Goal: Task Accomplishment & Management: Manage account settings

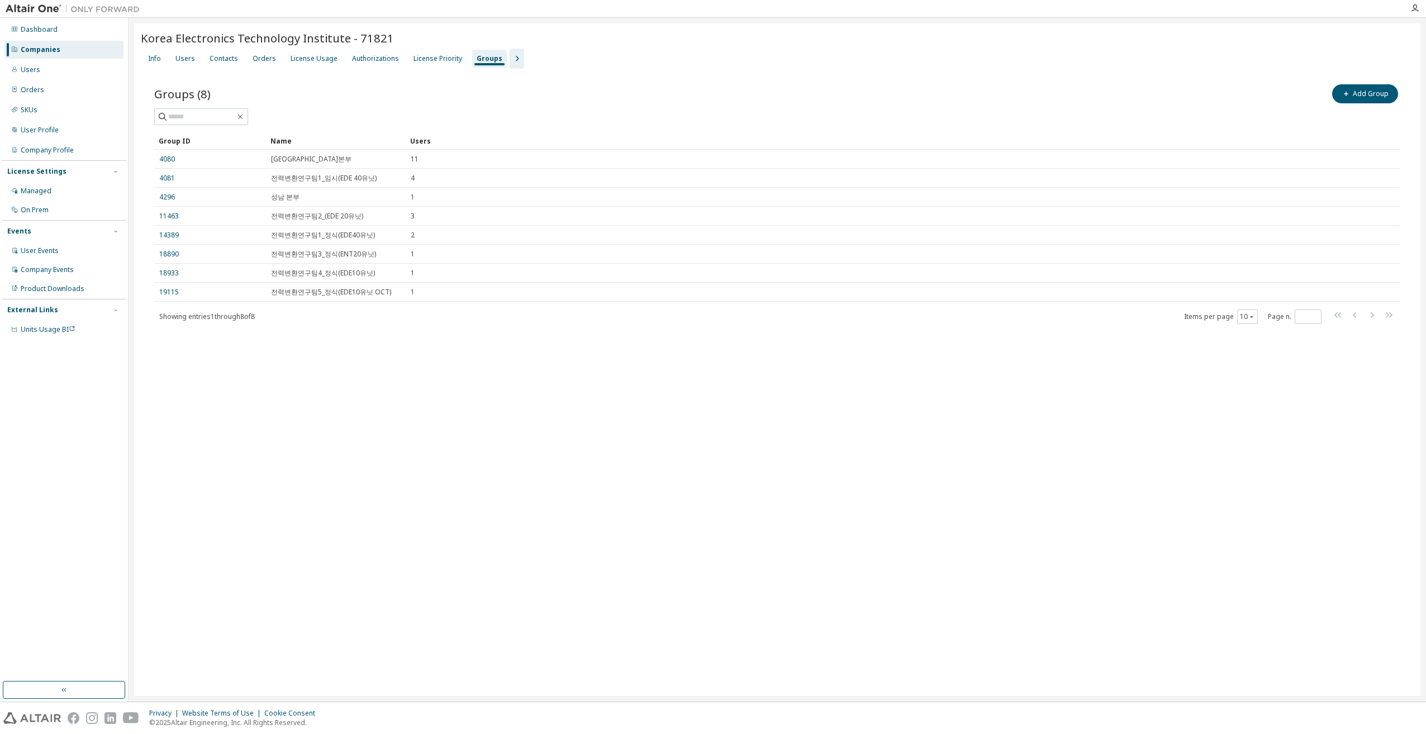
click at [45, 49] on div "Companies" at bounding box center [41, 49] width 40 height 9
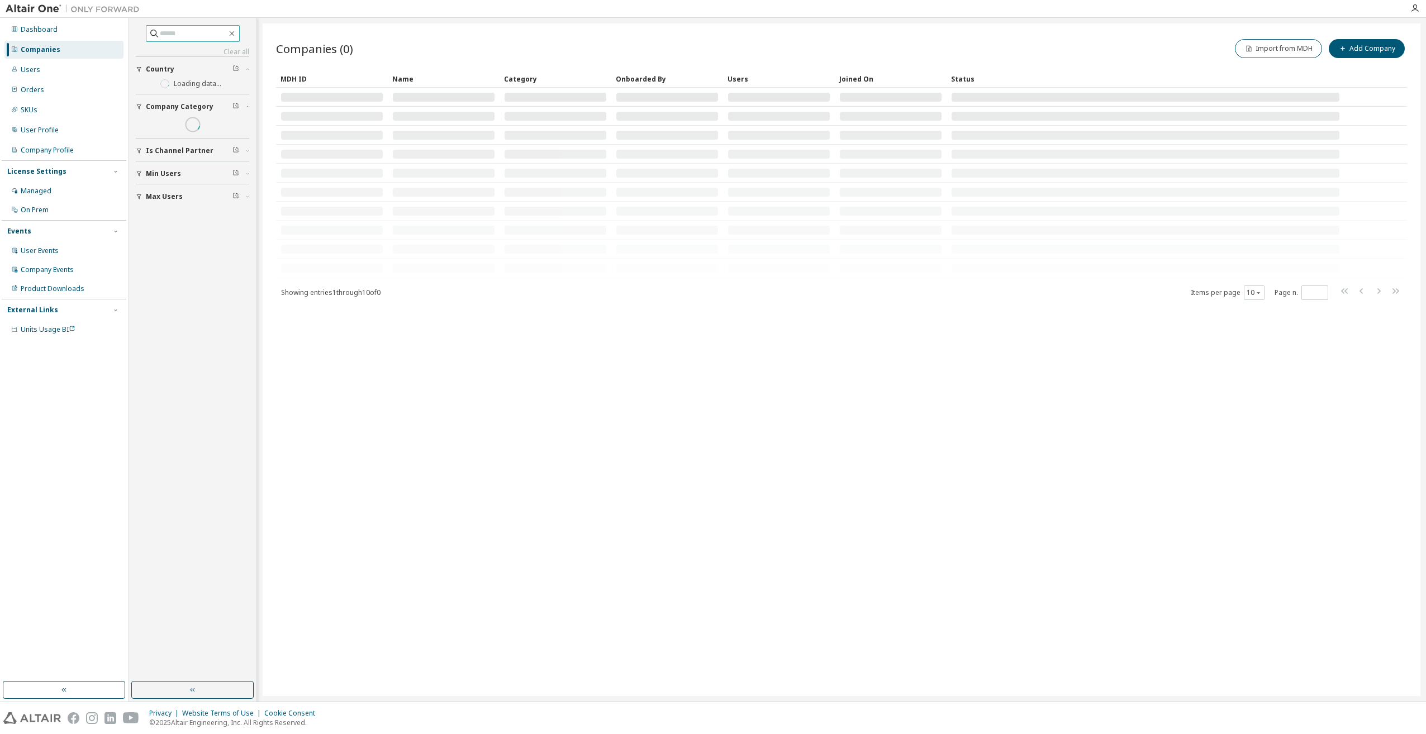
click at [175, 34] on input "text" at bounding box center [193, 33] width 67 height 11
type input "*****"
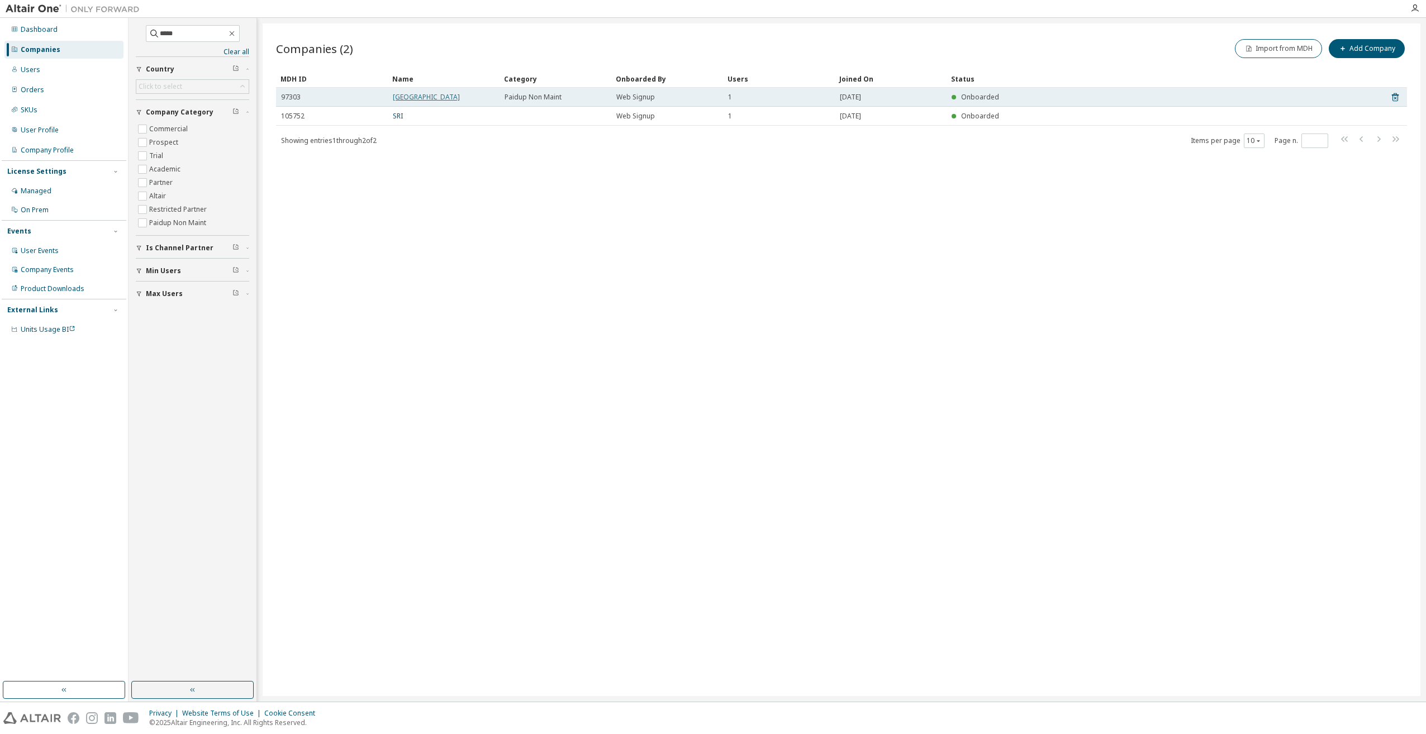
click at [429, 101] on link "Incheon National University7" at bounding box center [426, 97] width 67 height 10
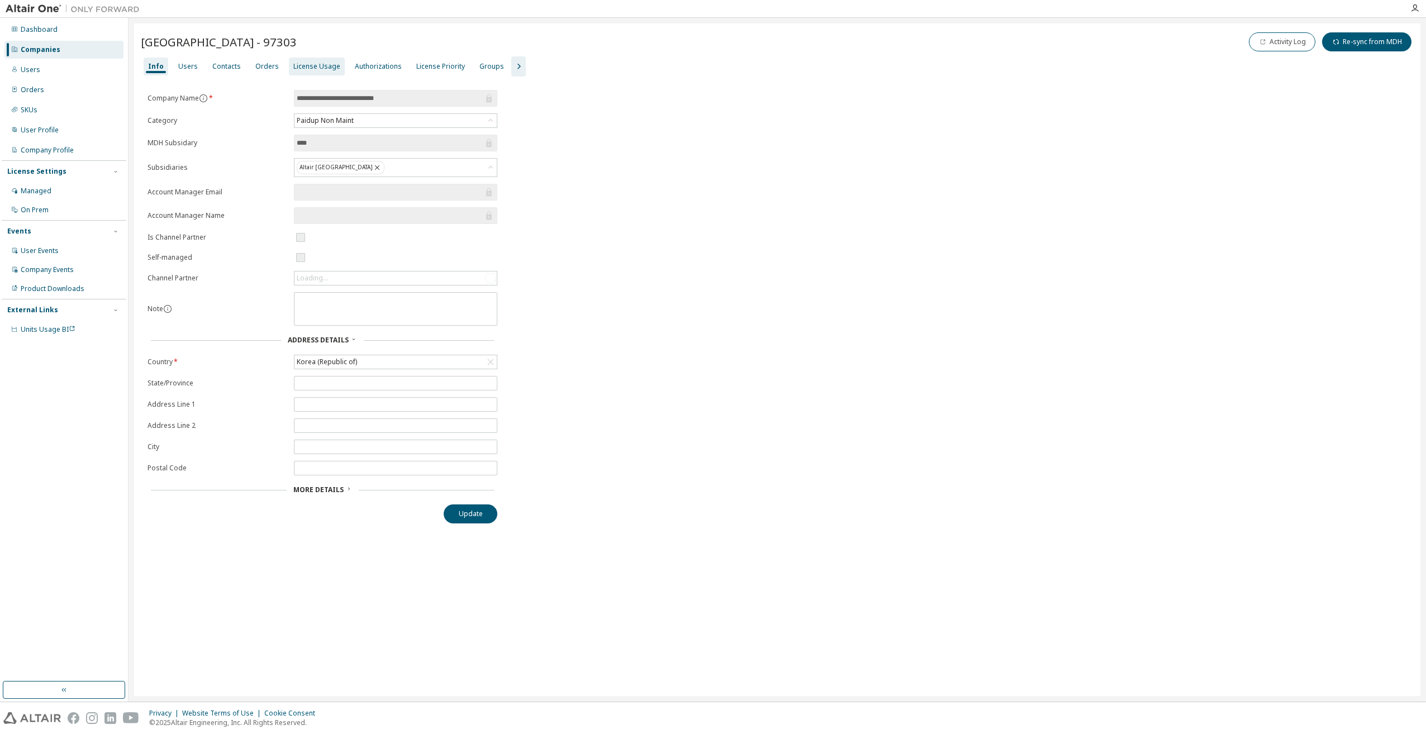
click at [307, 68] on div "License Usage" at bounding box center [316, 66] width 47 height 9
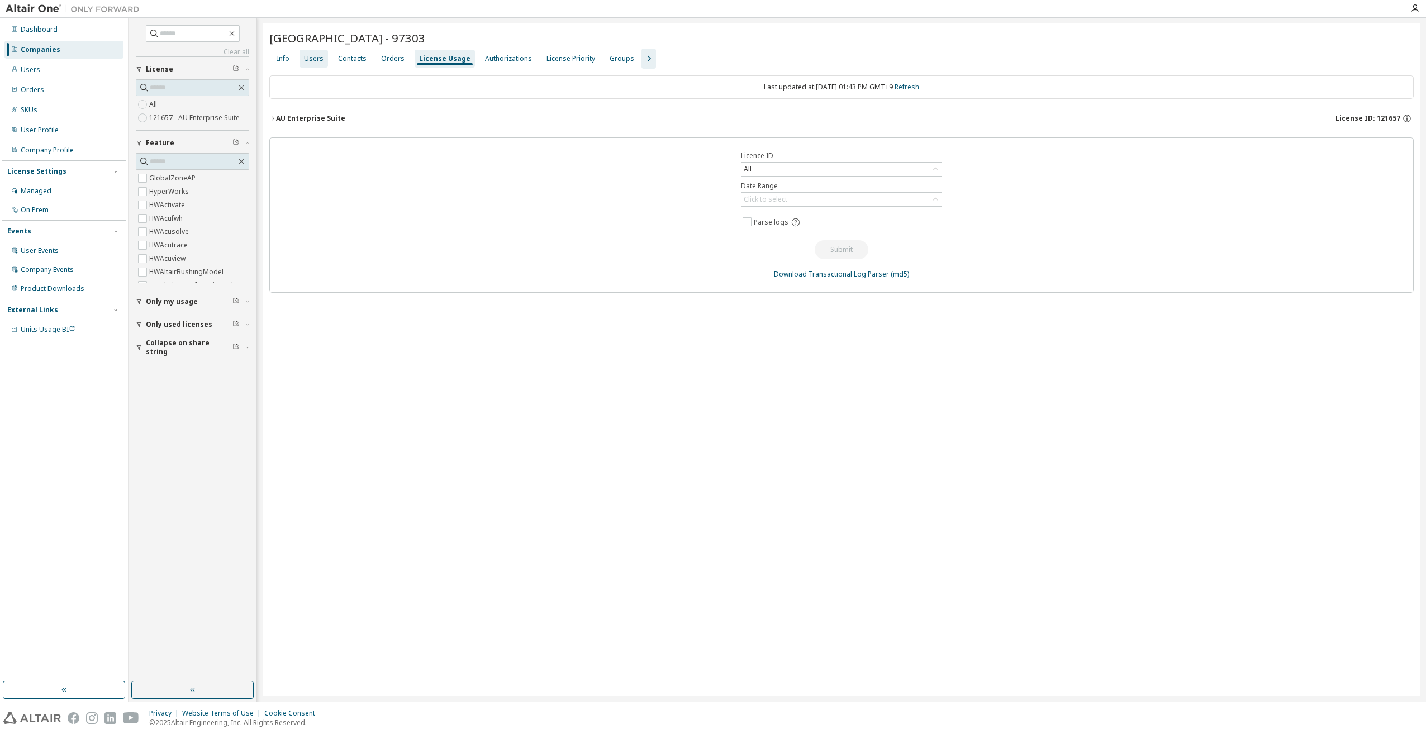
click at [317, 63] on div "Users" at bounding box center [314, 58] width 20 height 9
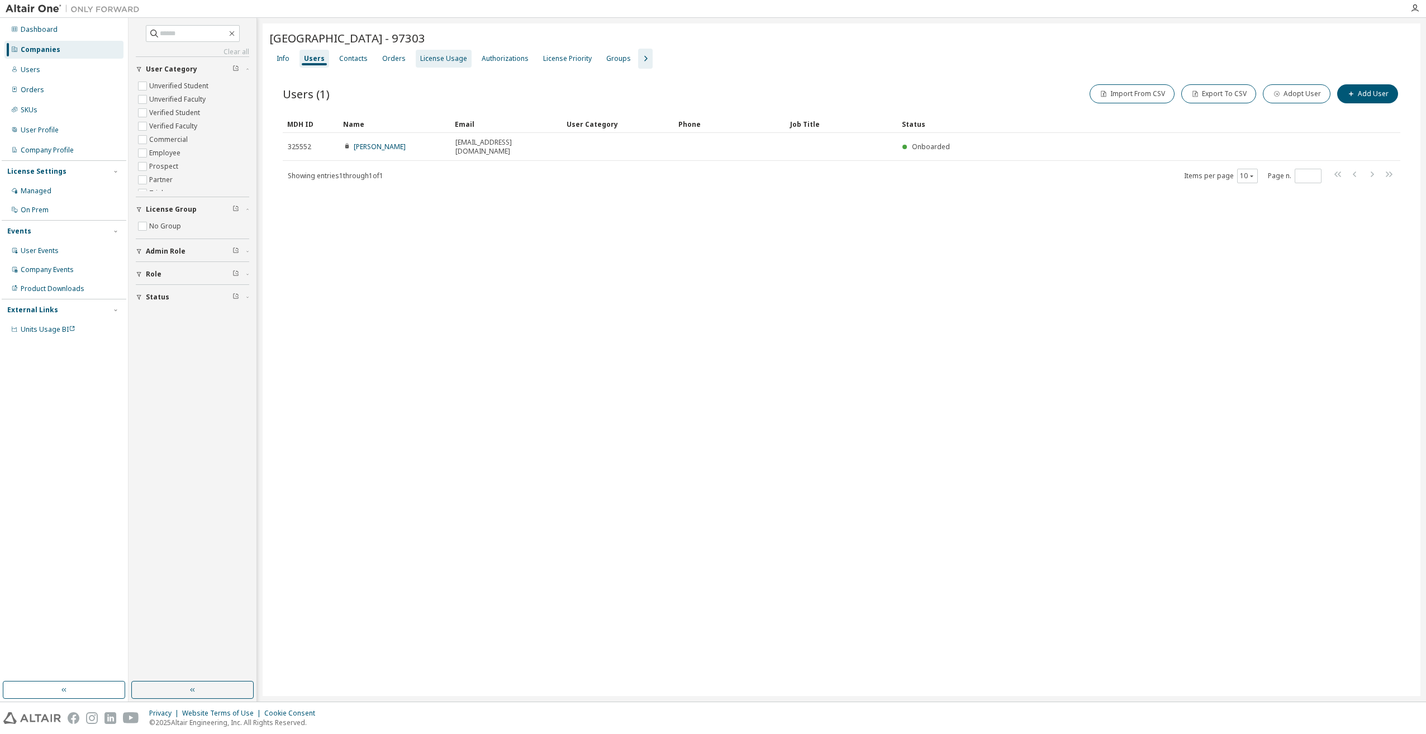
click at [435, 59] on div "License Usage" at bounding box center [443, 58] width 47 height 9
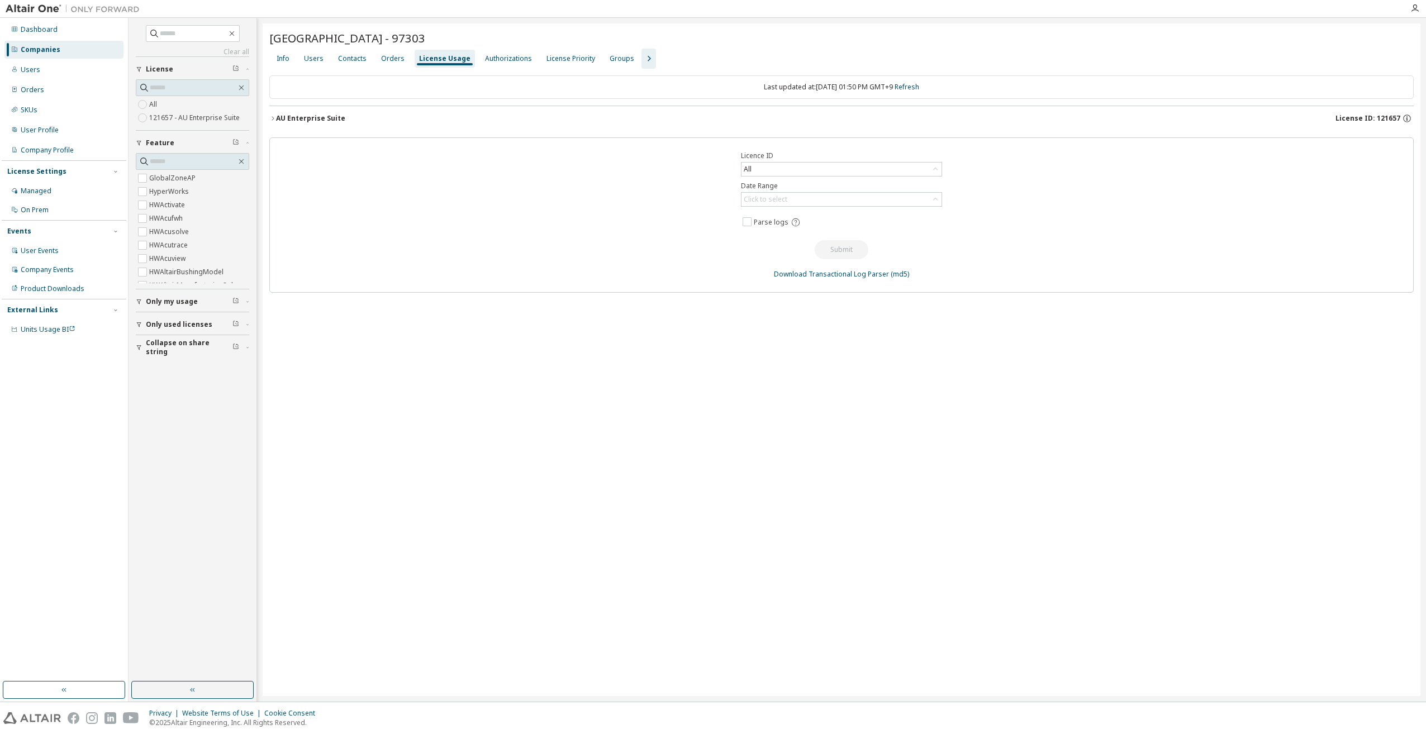
click at [709, 113] on div "License ID: 121657" at bounding box center [1375, 118] width 78 height 10
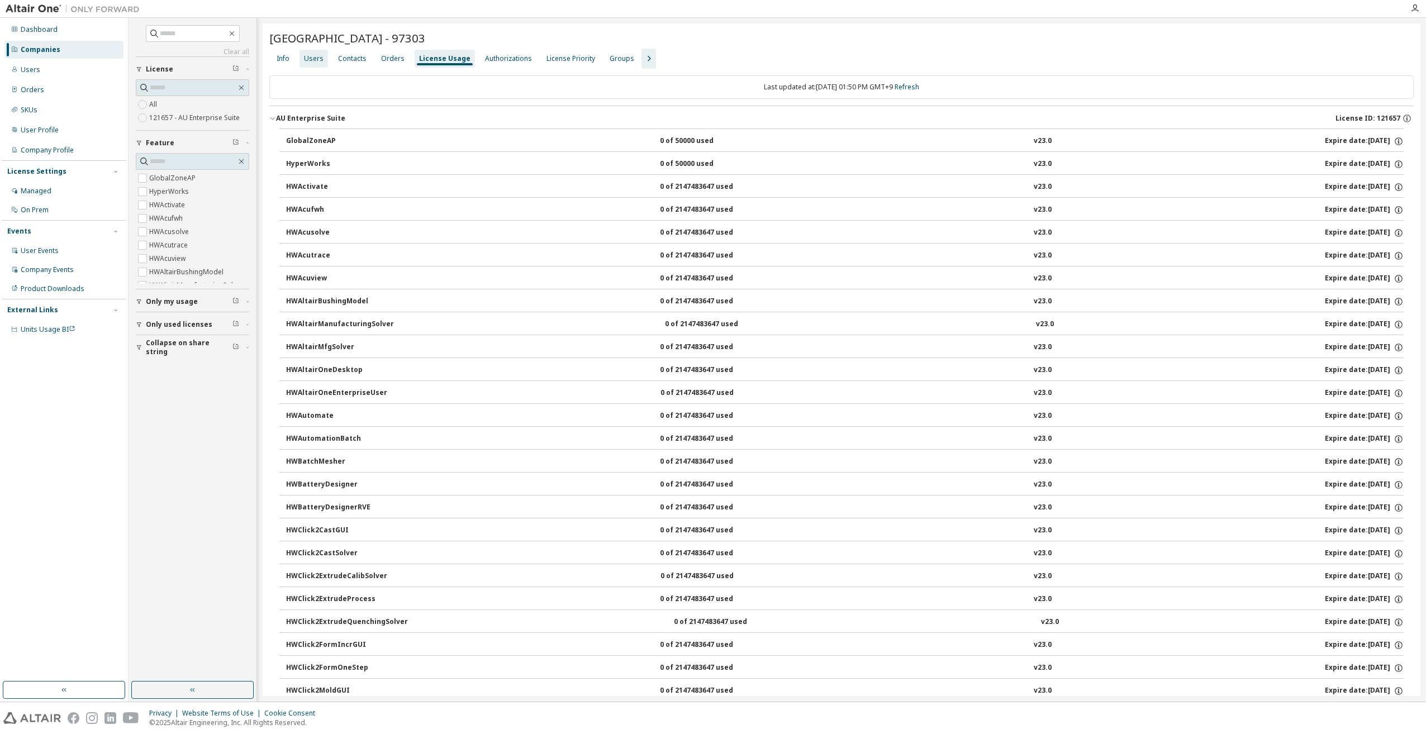
click at [307, 63] on div "Users" at bounding box center [314, 58] width 20 height 9
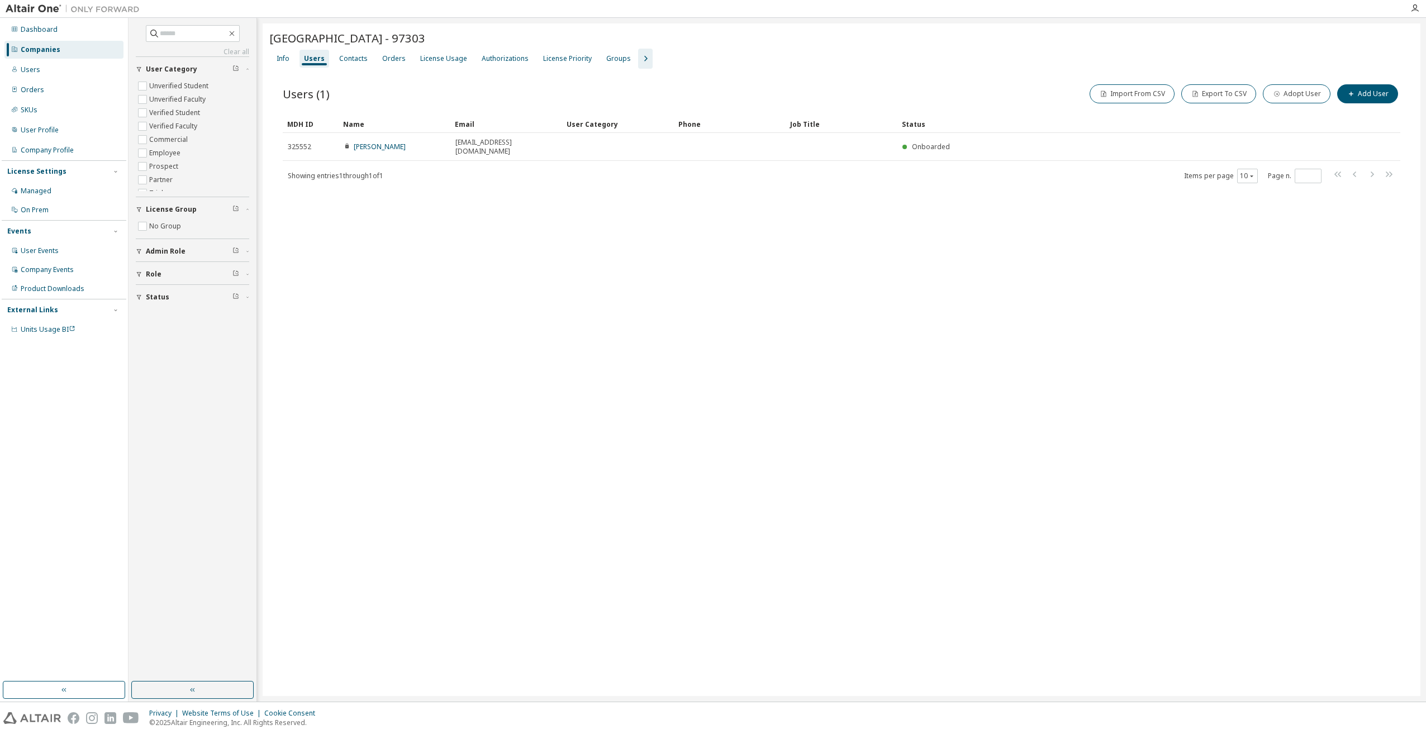
click at [50, 50] on div "Companies" at bounding box center [41, 49] width 40 height 9
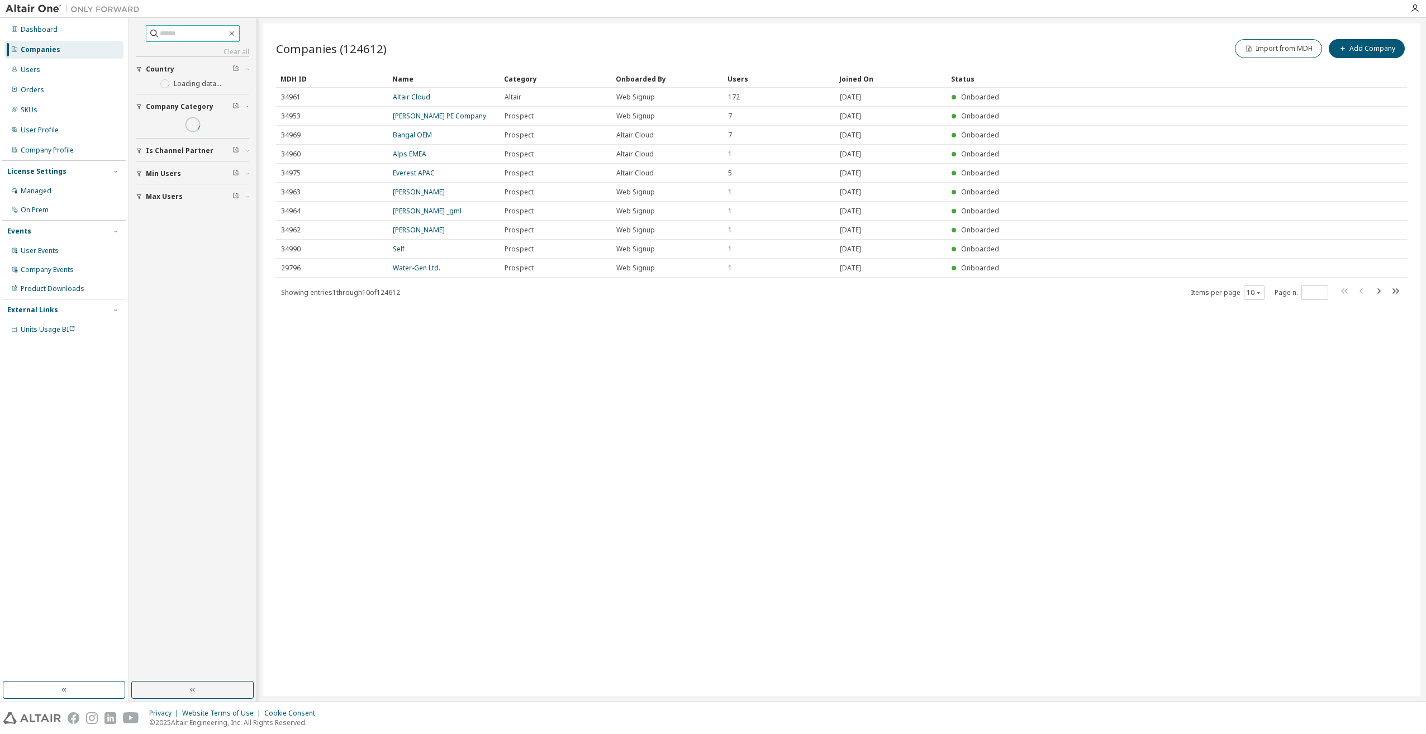
click at [208, 32] on input "text" at bounding box center [193, 33] width 67 height 11
type input "******"
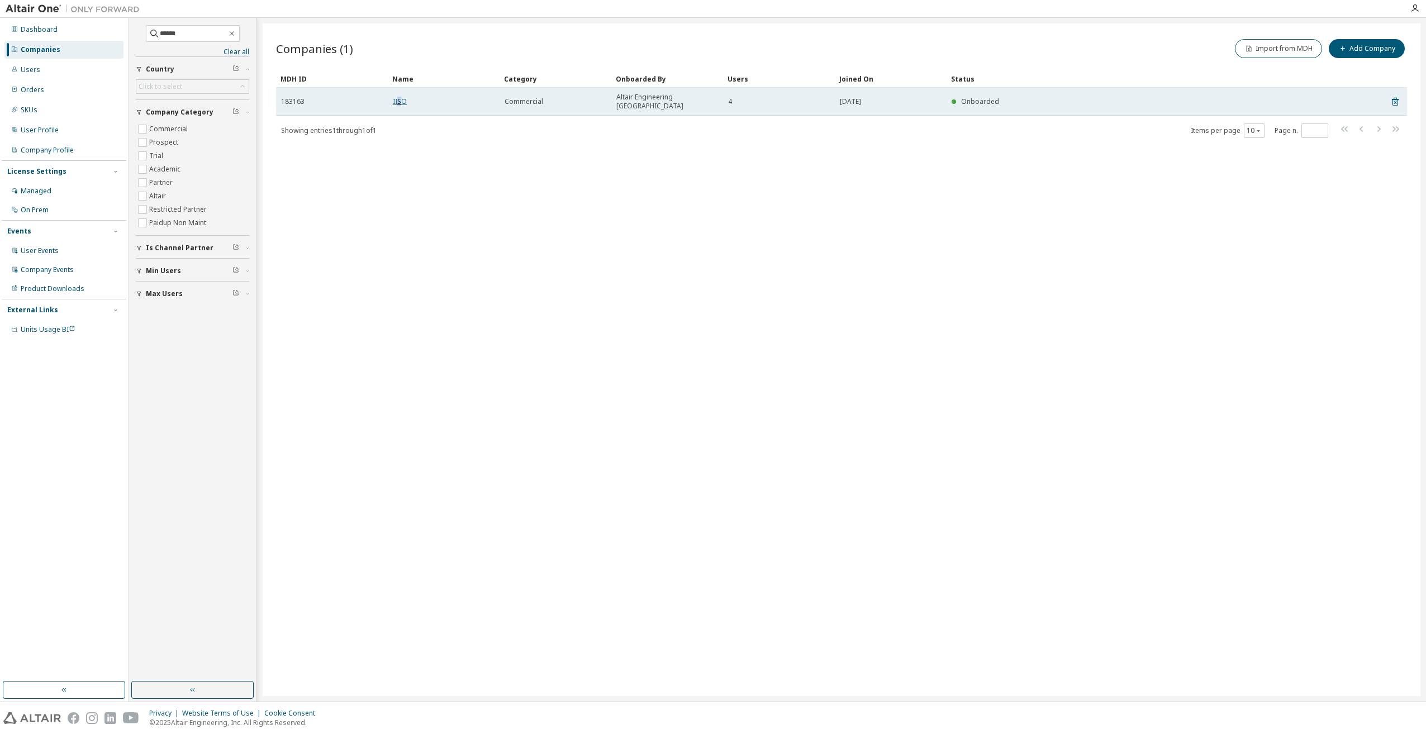
click at [399, 97] on link "IISO" at bounding box center [400, 102] width 14 height 10
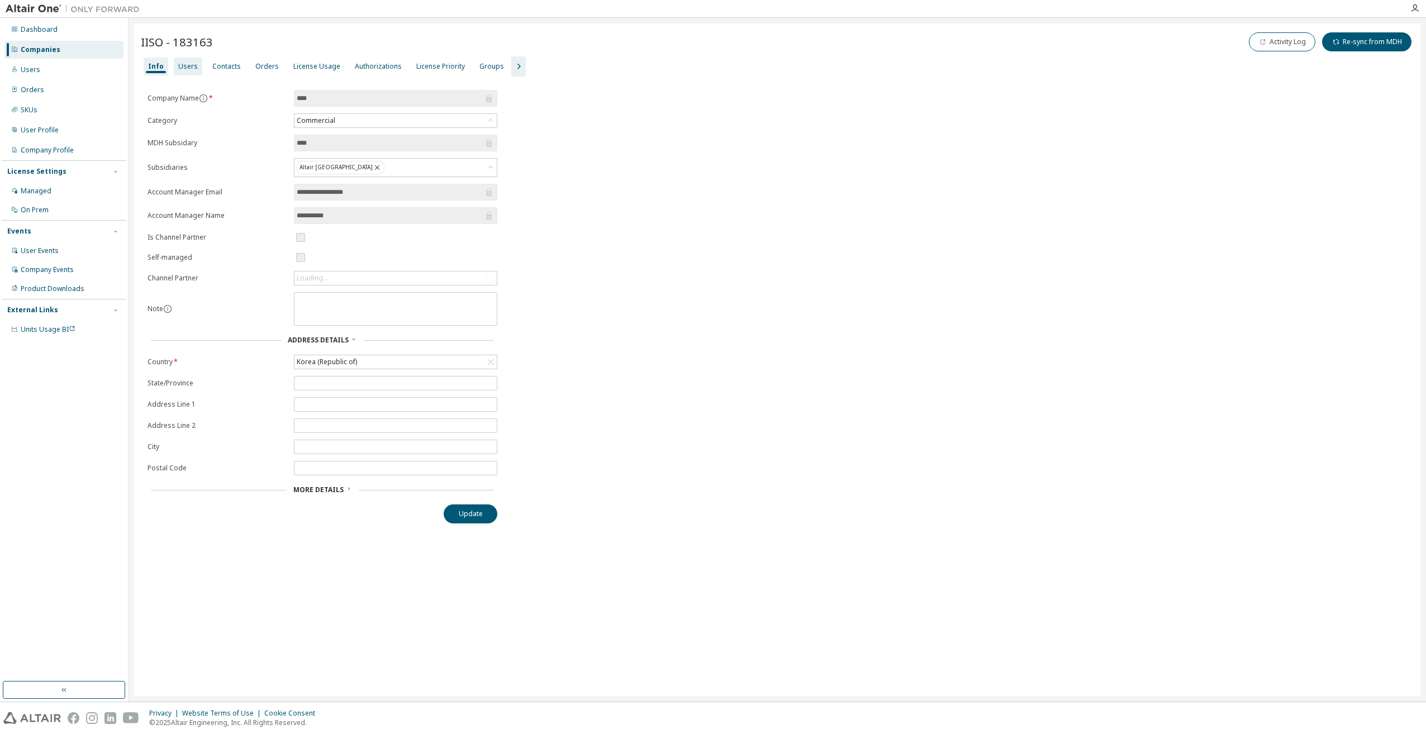
click at [189, 67] on div "Users" at bounding box center [188, 66] width 20 height 9
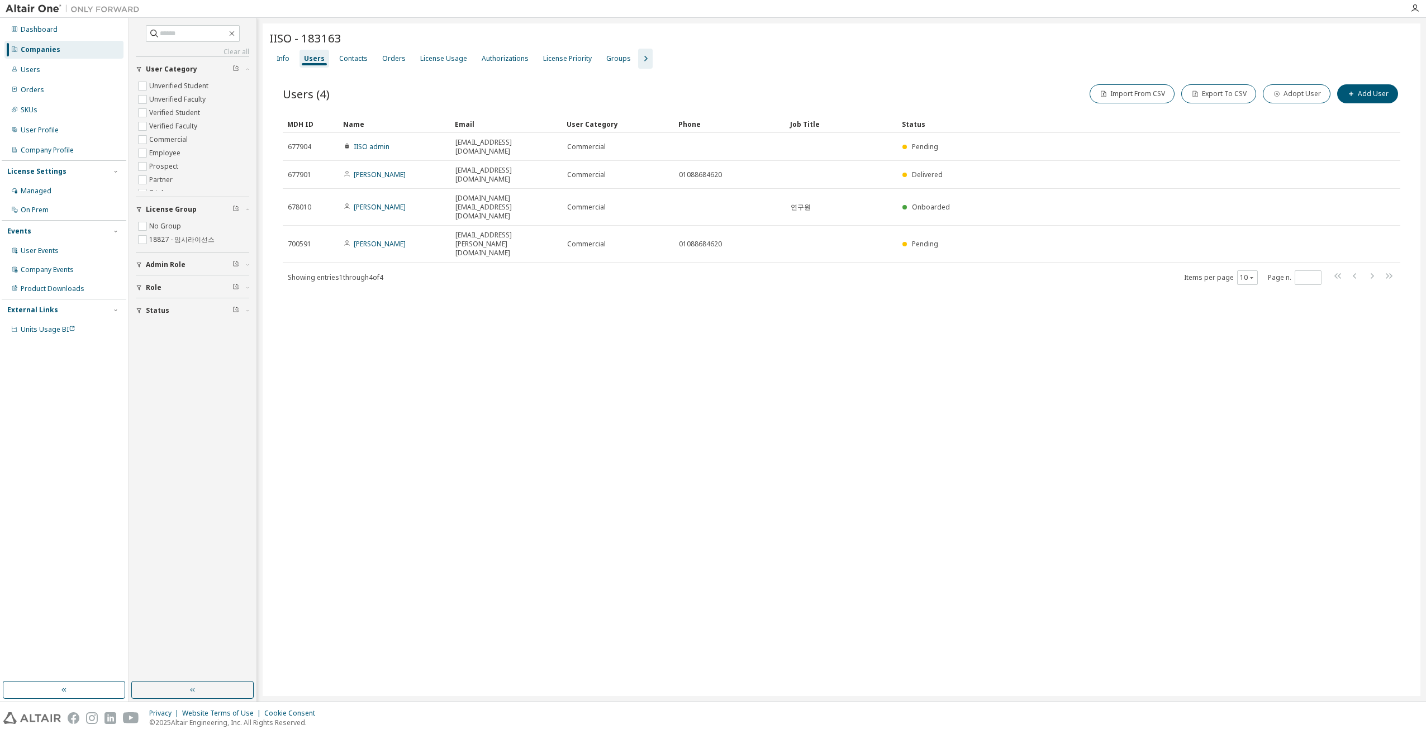
click at [448, 335] on div "IISO - 183163 Clear Load Save Save As Field Operator Value Select filter Select…" at bounding box center [842, 359] width 1158 height 673
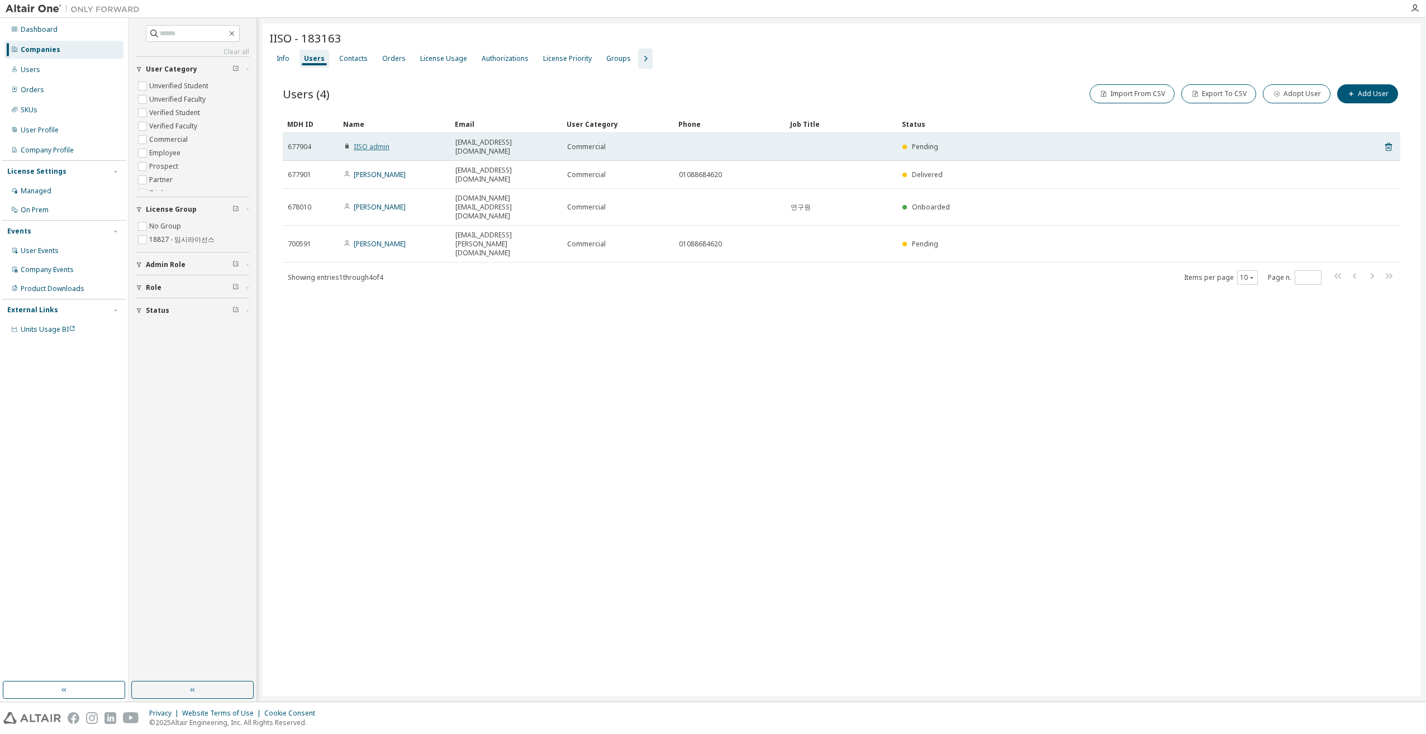
click at [374, 145] on link "IISO admin" at bounding box center [372, 147] width 36 height 10
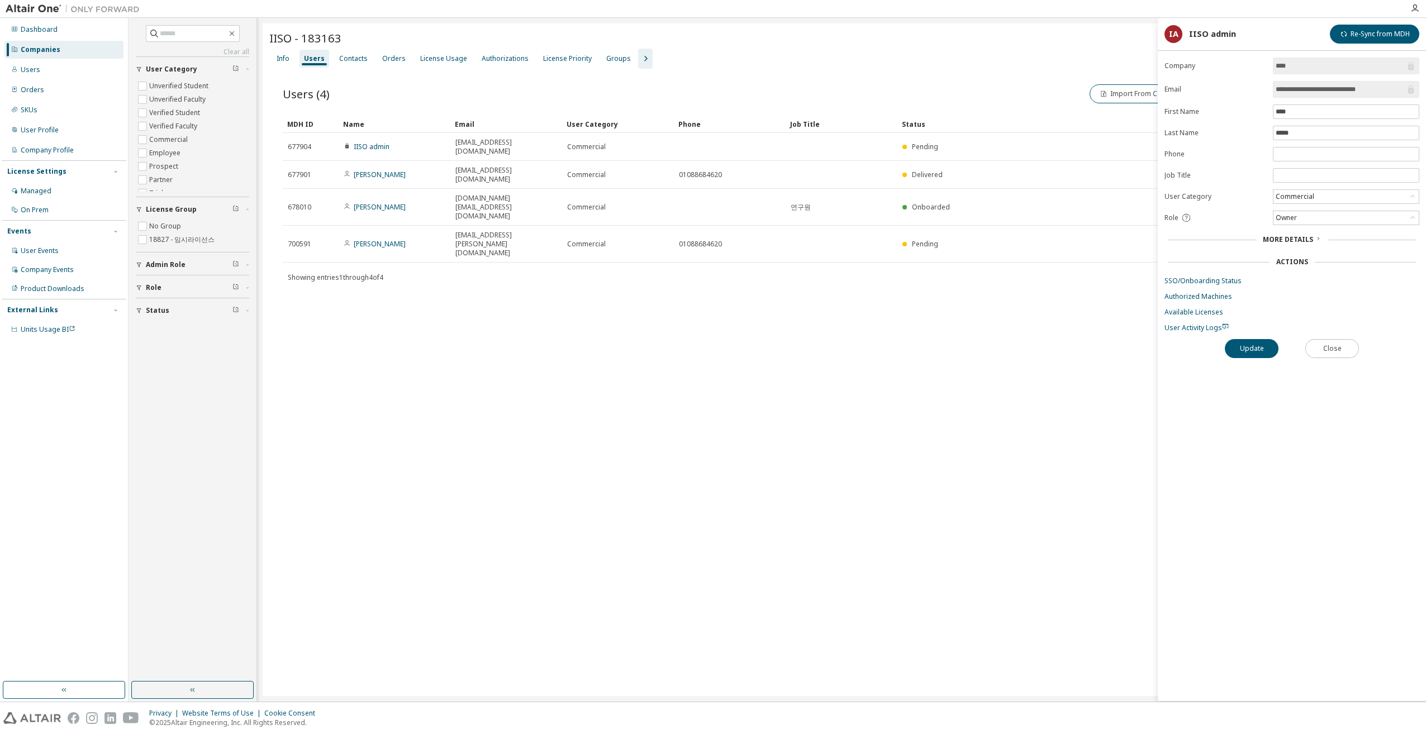
click at [709, 344] on button "Close" at bounding box center [1333, 348] width 54 height 19
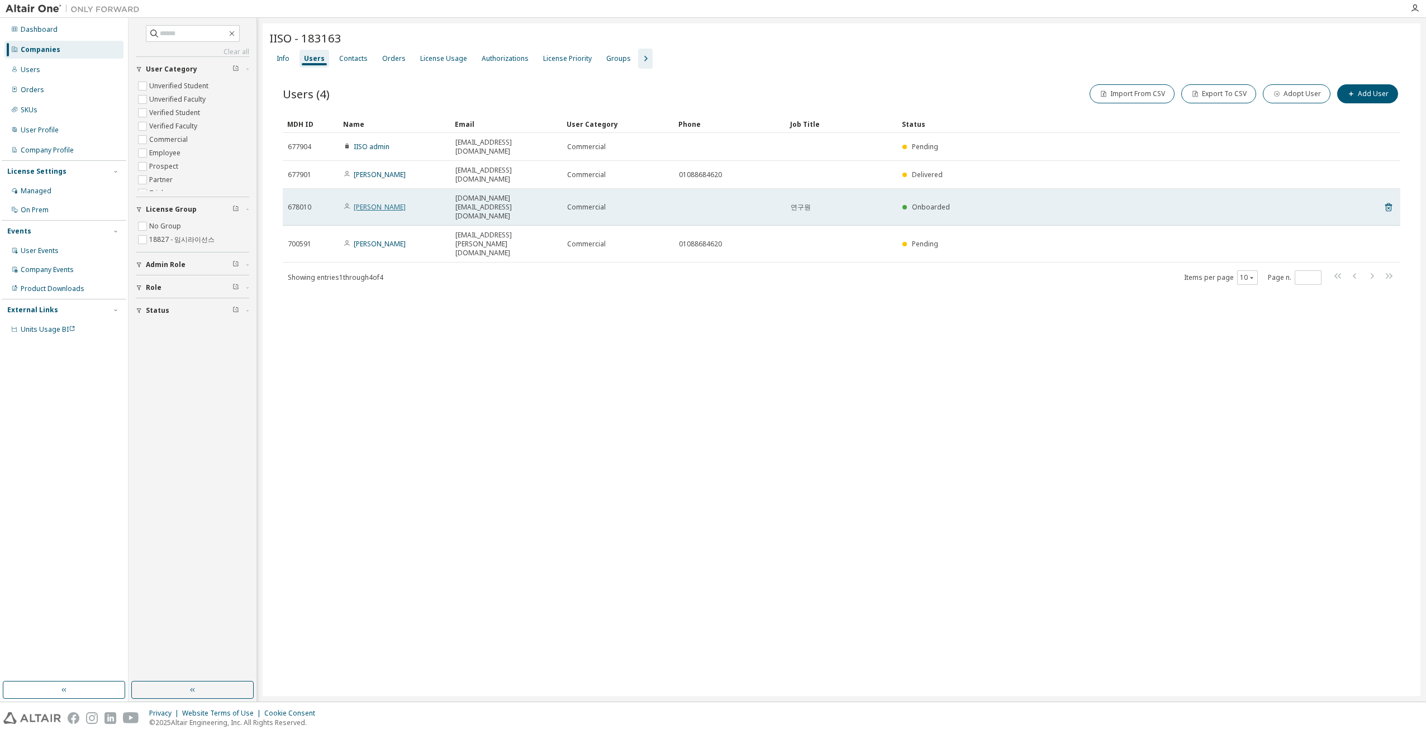
click at [367, 202] on link "SuHong Jo" at bounding box center [380, 207] width 52 height 10
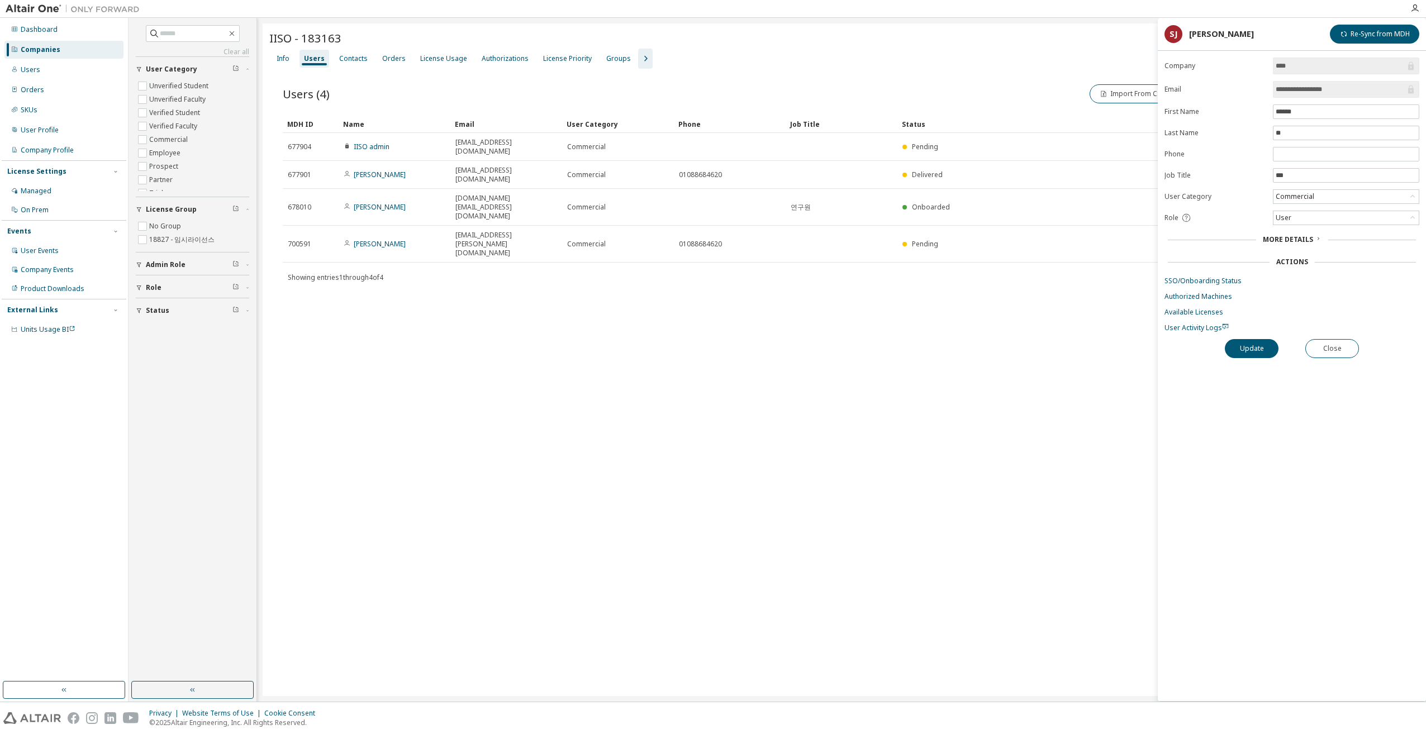
click at [709, 442] on div "IISO - 183163 Clear Load Save Save As Field Operator Value Select filter Select…" at bounding box center [842, 359] width 1158 height 673
click at [709, 348] on button "Close" at bounding box center [1333, 348] width 54 height 19
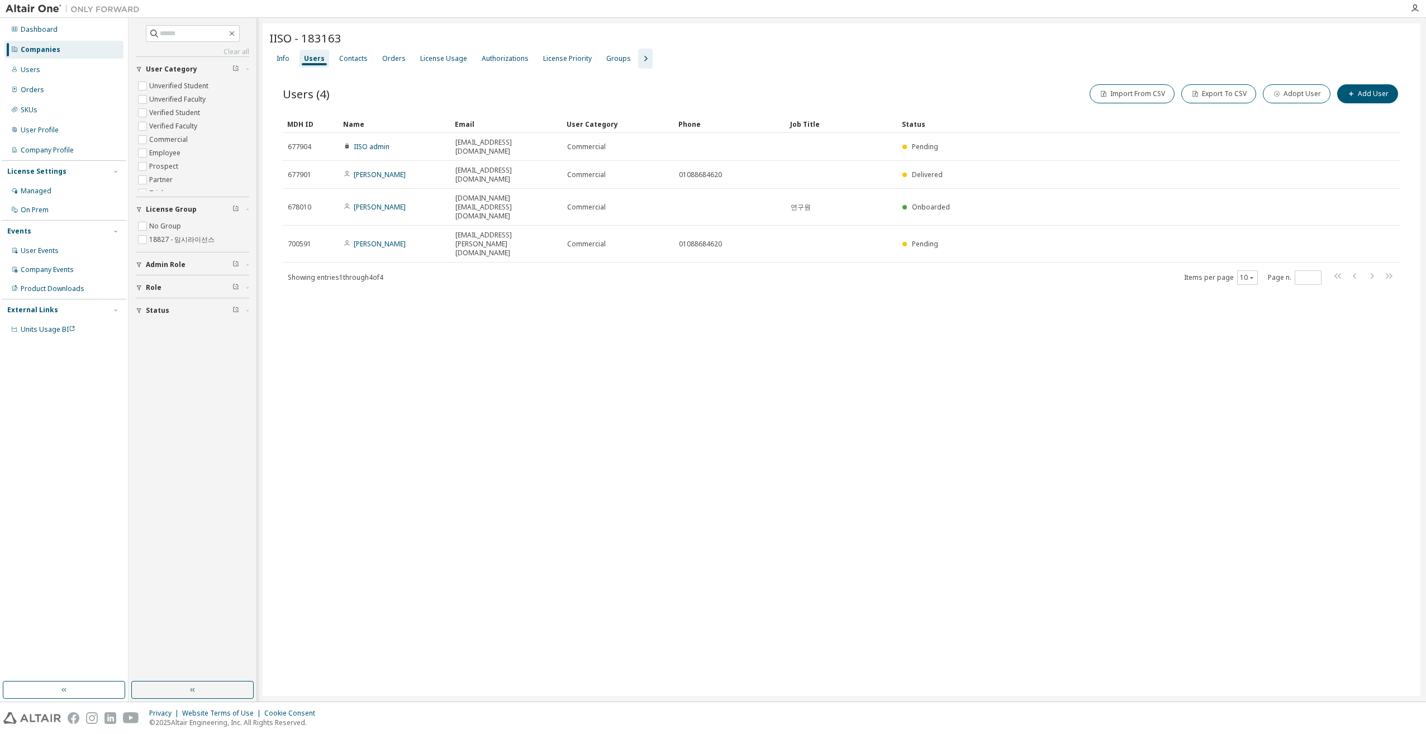
click at [696, 434] on div "IISO - 183163 Clear Load Save Save As Field Operator Value Select filter Select…" at bounding box center [842, 359] width 1158 height 673
click at [460, 319] on div "IISO - 183163 Clear Load Save Save As Field Operator Value Select filter Select…" at bounding box center [842, 359] width 1158 height 673
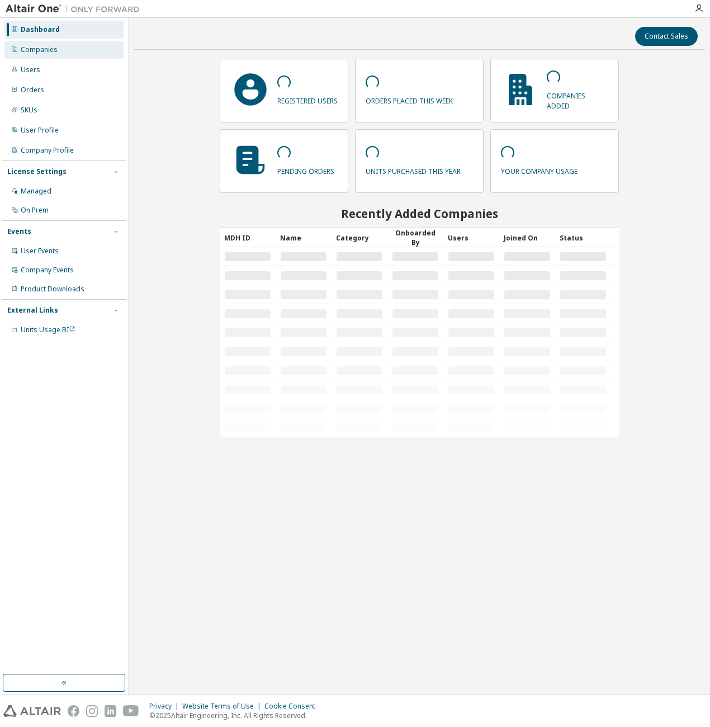
click at [53, 53] on div "Companies" at bounding box center [39, 49] width 37 height 9
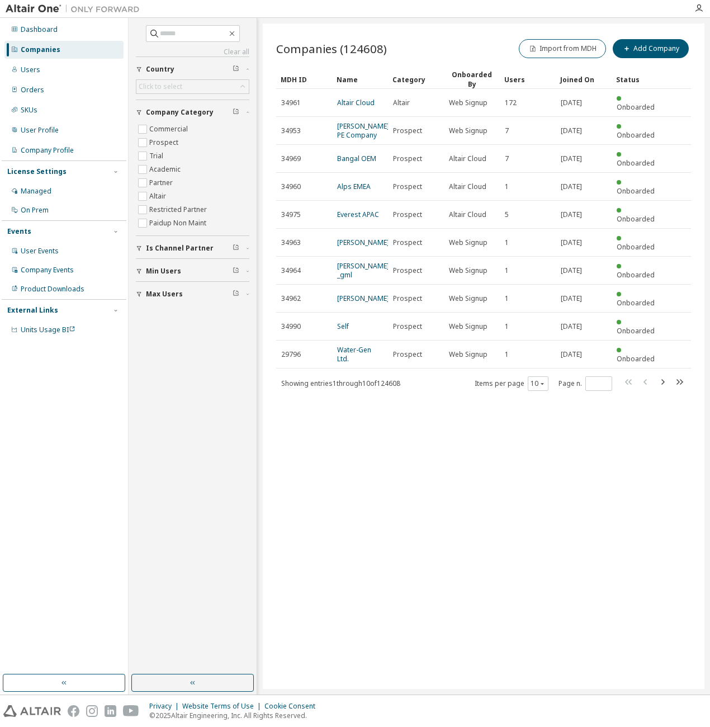
click at [42, 52] on div "Companies" at bounding box center [41, 49] width 40 height 9
click at [176, 30] on input "text" at bounding box center [193, 33] width 67 height 11
type input "*****"
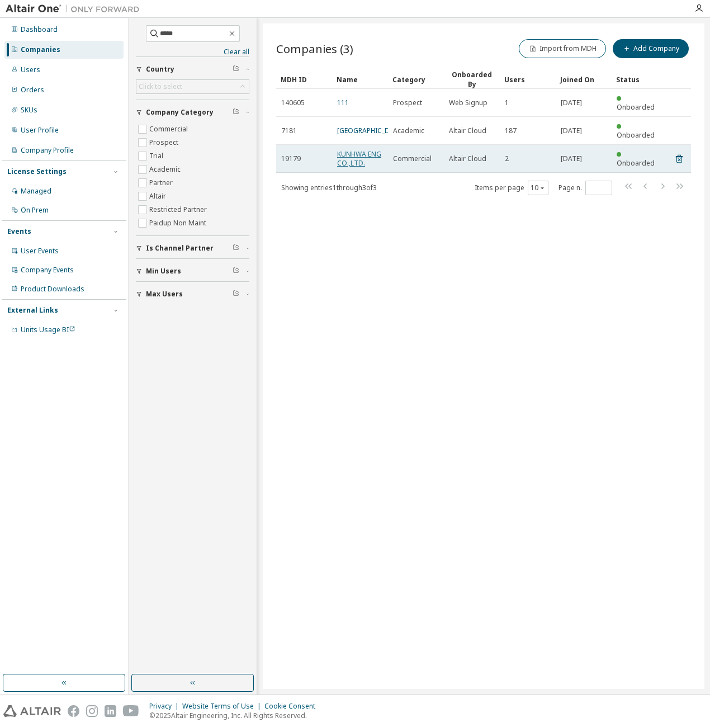
click at [353, 149] on link "KUNHWA ENG CO.,LTD." at bounding box center [359, 158] width 44 height 18
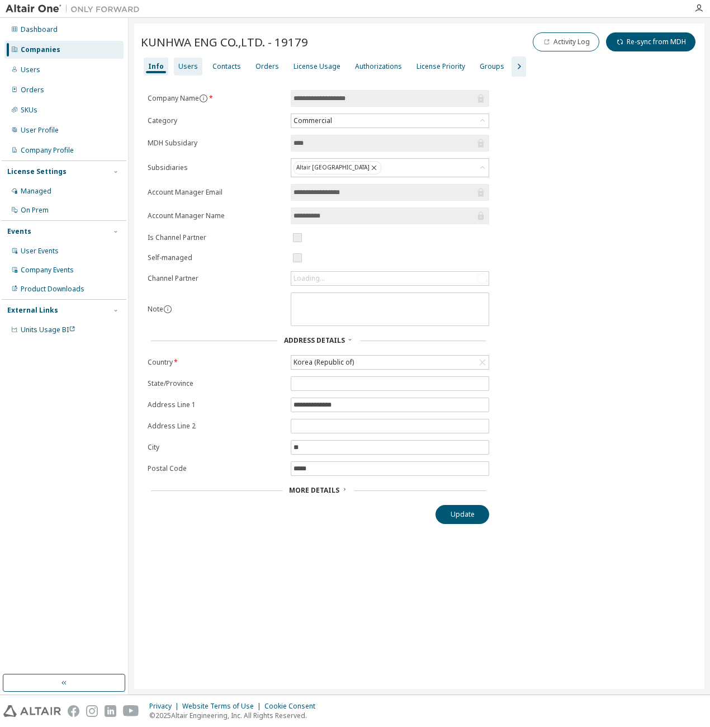
click at [187, 68] on div "Users" at bounding box center [188, 66] width 20 height 9
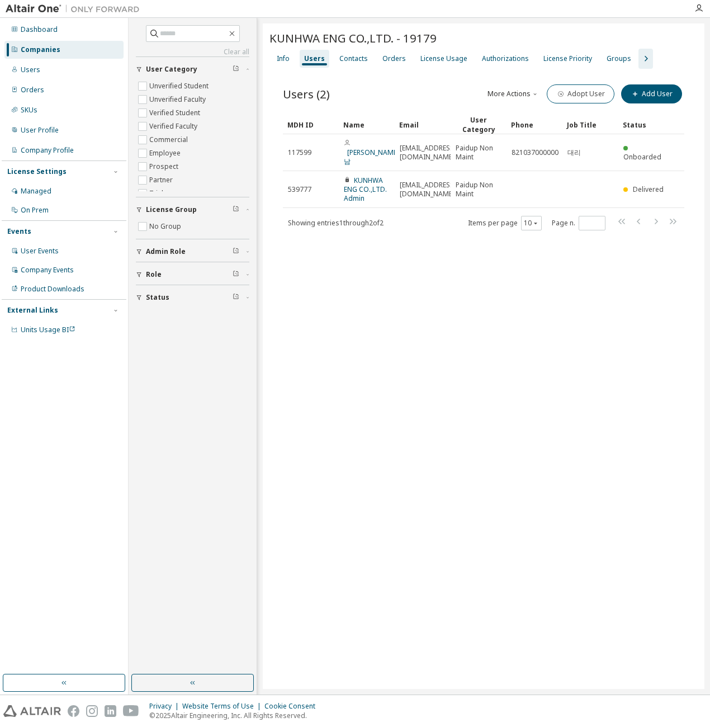
click at [380, 344] on div "KUNHWA ENG CO.,LTD. - 19179 Clear Load Save Save As Field Operator Value Select…" at bounding box center [484, 355] width 442 height 665
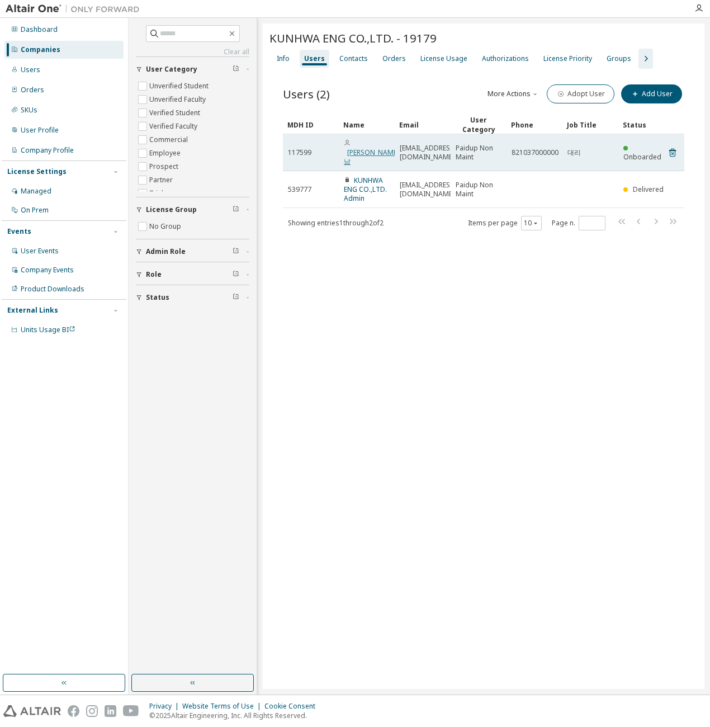
click at [364, 148] on link "[PERSON_NAME] 남" at bounding box center [371, 157] width 55 height 18
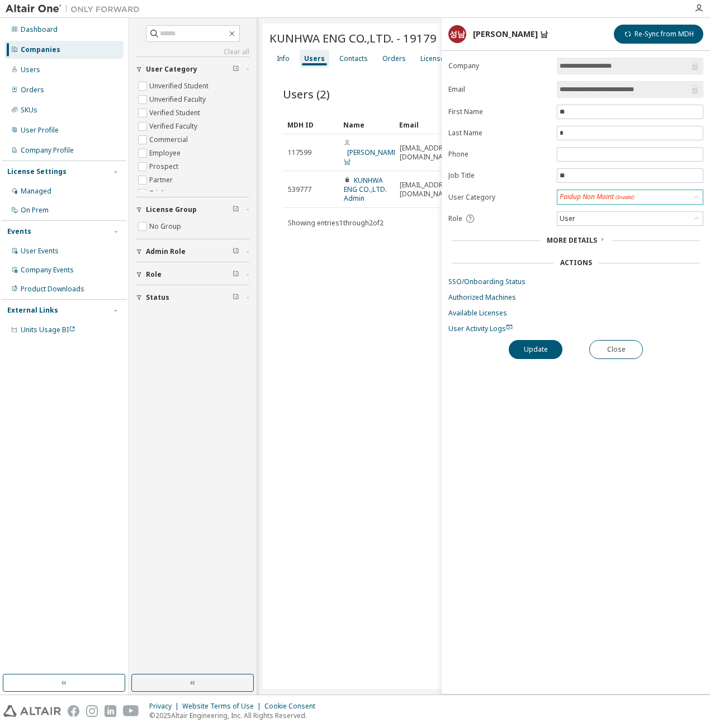
click at [614, 192] on div "Paidup Non Maint (Invalid)" at bounding box center [597, 197] width 75 height 10
click at [363, 301] on div "KUNHWA ENG CO.,LTD. - 19179 Clear Load Save Save As Field Operator Value Select…" at bounding box center [484, 355] width 442 height 665
click at [399, 331] on div "KUNHWA ENG CO.,LTD. - 19179 Clear Load Save Save As Field Operator Value Select…" at bounding box center [484, 355] width 442 height 665
click at [622, 217] on div "User" at bounding box center [629, 218] width 145 height 13
click at [396, 298] on div "KUNHWA ENG CO.,LTD. - 19179 Clear Load Save Save As Field Operator Value Select…" at bounding box center [484, 355] width 442 height 665
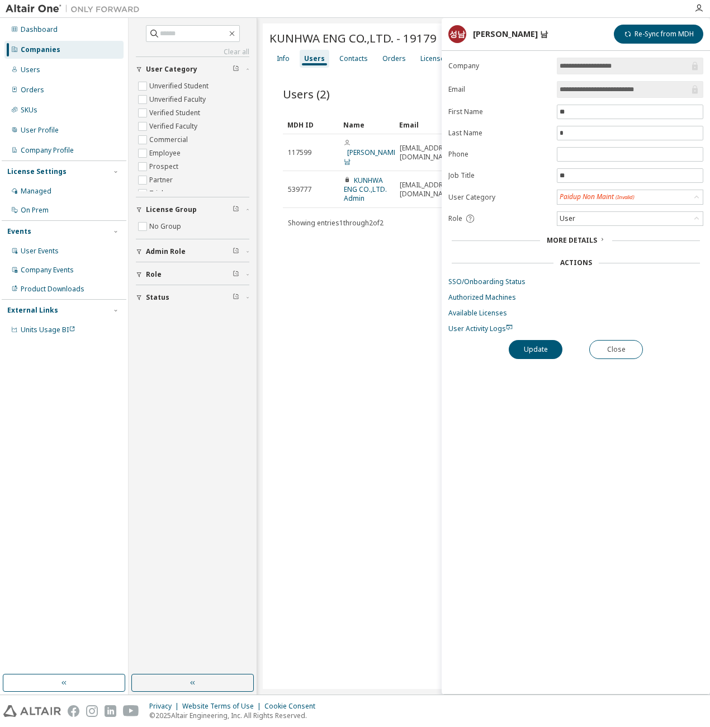
click at [578, 405] on div "**********" at bounding box center [576, 376] width 268 height 636
click at [622, 219] on div "User" at bounding box center [629, 218] width 145 height 13
click at [378, 286] on div "KUNHWA ENG CO.,LTD. - 19179 Clear Load Save Save As Field Operator Value Select…" at bounding box center [484, 355] width 442 height 665
click at [623, 342] on button "Close" at bounding box center [616, 349] width 54 height 19
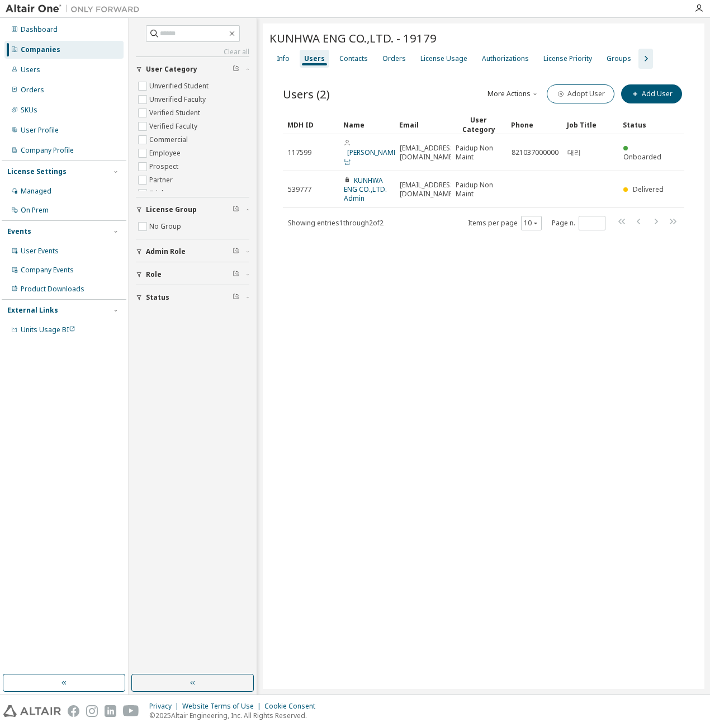
click at [378, 392] on div "KUNHWA ENG CO.,LTD. - 19179 Clear Load Save Save As Field Operator Value Select…" at bounding box center [484, 355] width 442 height 665
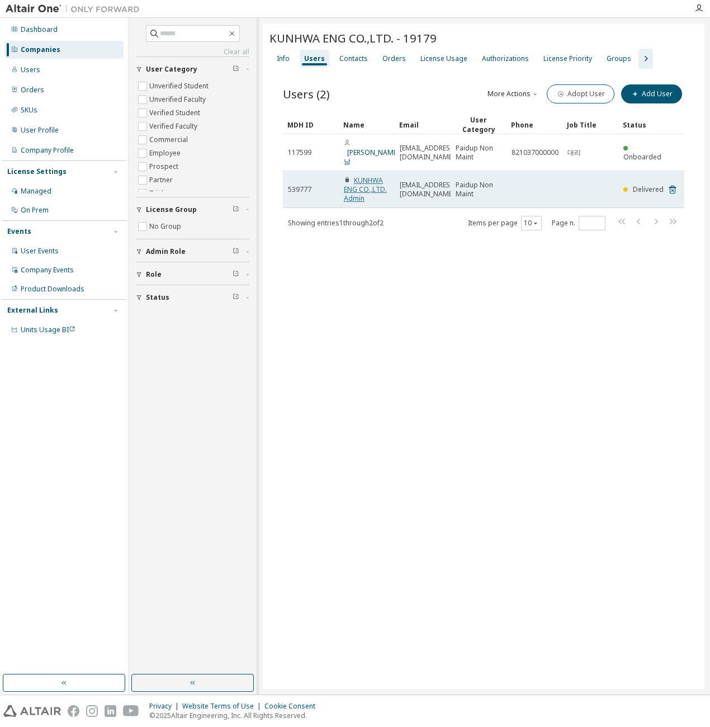
click at [352, 179] on link "KUNHWA ENG CO.,LTD. Admin" at bounding box center [365, 189] width 43 height 27
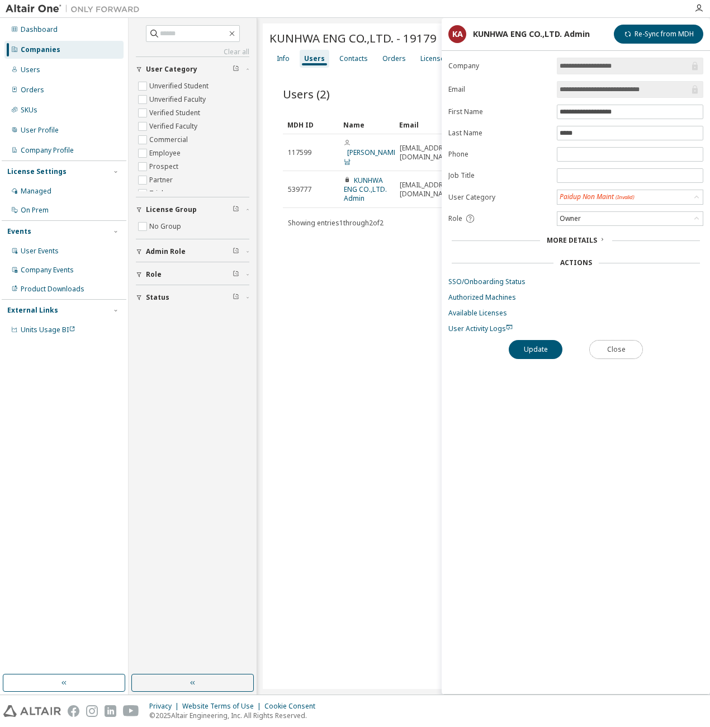
click at [631, 346] on button "Close" at bounding box center [616, 349] width 54 height 19
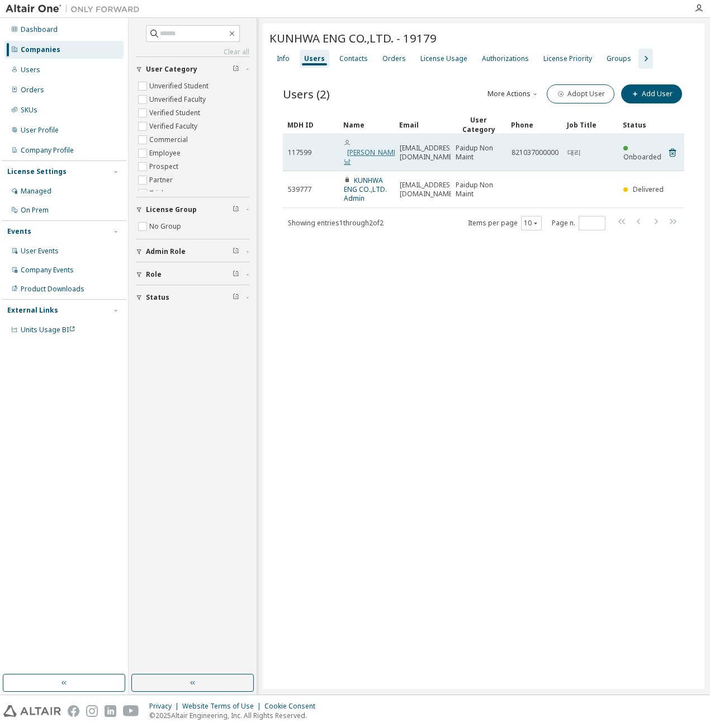
click at [358, 148] on link "[PERSON_NAME] 남" at bounding box center [371, 157] width 55 height 18
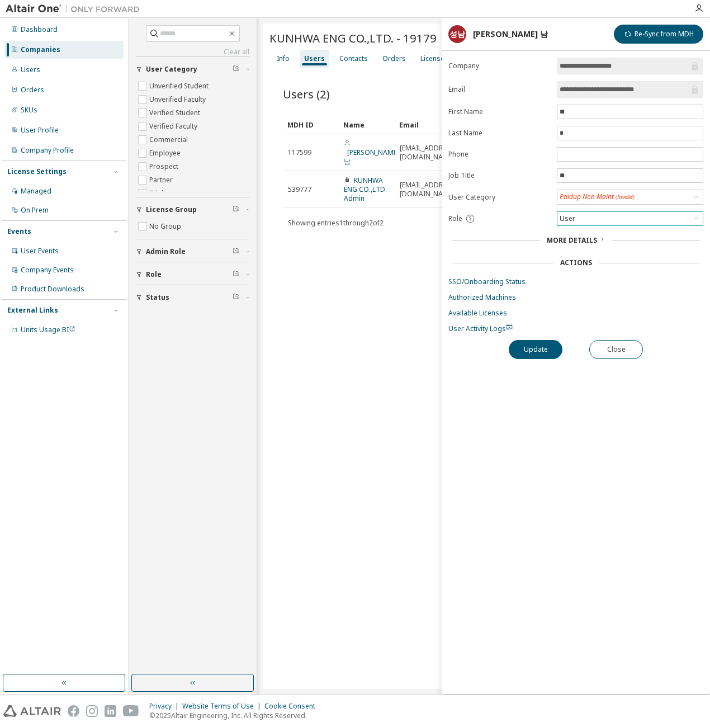
click at [644, 216] on div "User" at bounding box center [629, 218] width 145 height 13
click at [601, 230] on li "Admin" at bounding box center [629, 230] width 143 height 15
click at [343, 399] on div "KUNHWA ENG CO.,LTD. - 19179 Clear Load Save Save As Field Operator Value Select…" at bounding box center [484, 355] width 442 height 665
click at [616, 344] on button "Close" at bounding box center [616, 349] width 54 height 19
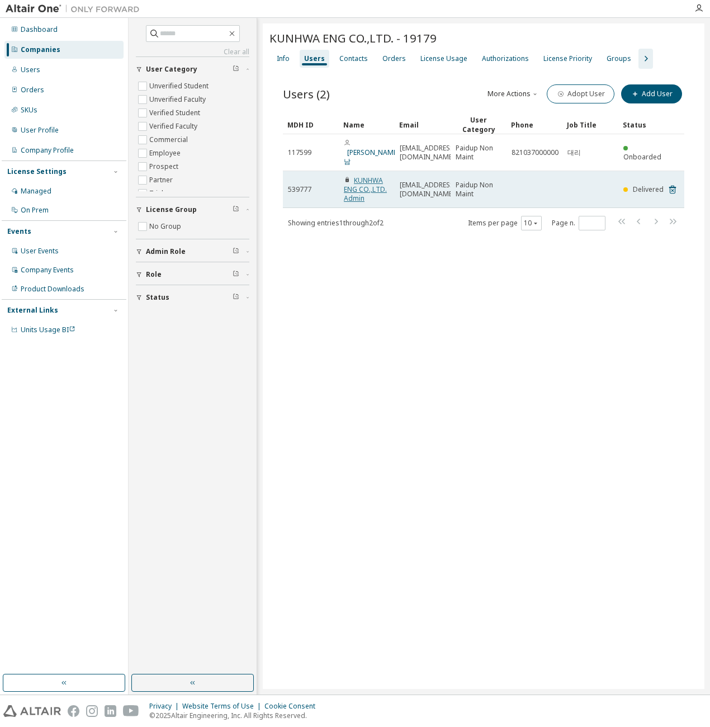
click at [368, 177] on link "KUNHWA ENG CO.,LTD. Admin" at bounding box center [365, 189] width 43 height 27
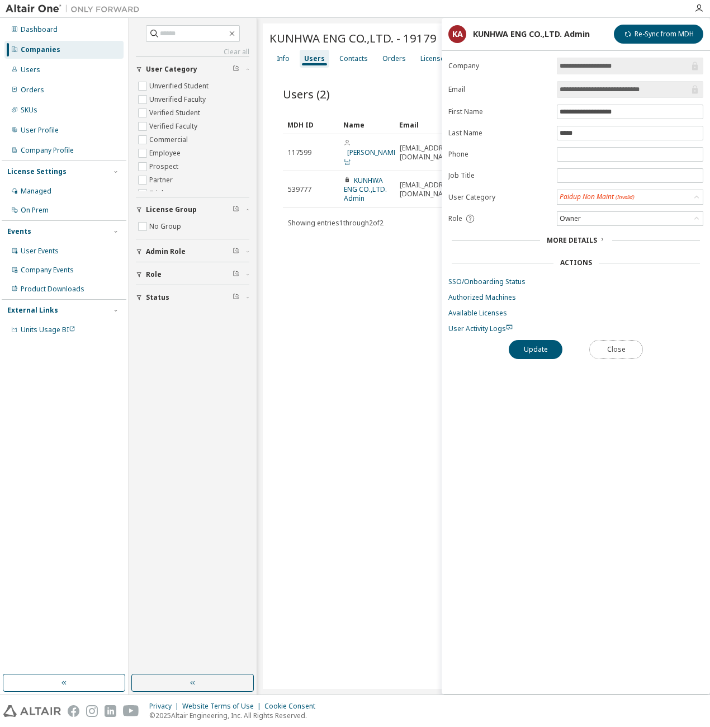
click at [610, 344] on button "Close" at bounding box center [616, 349] width 54 height 19
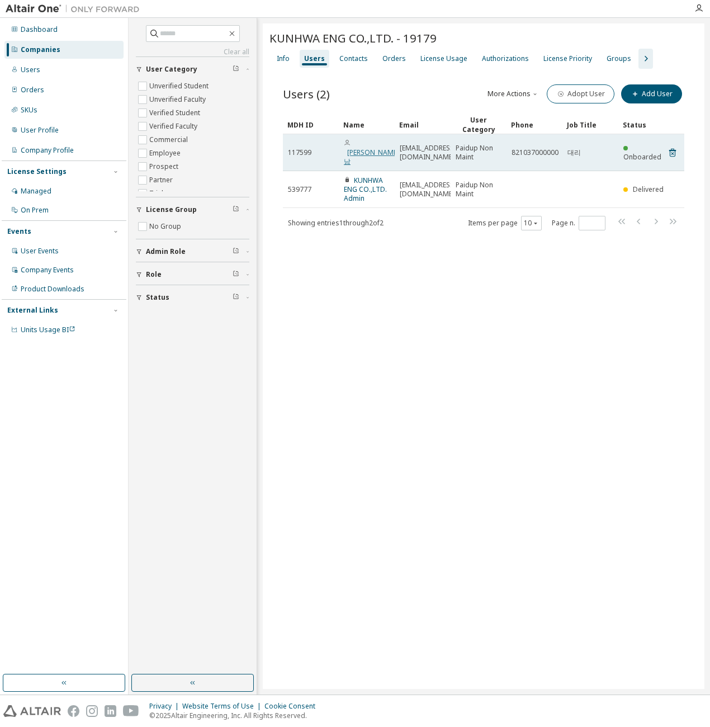
click at [364, 148] on link "[PERSON_NAME] 남" at bounding box center [371, 157] width 55 height 18
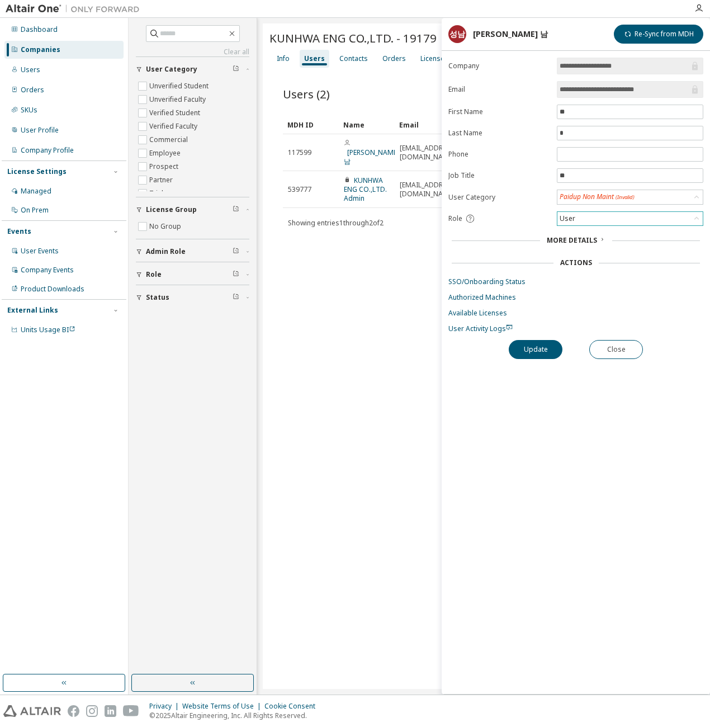
click at [593, 214] on div "User" at bounding box center [629, 218] width 145 height 13
click at [592, 230] on li "Admin" at bounding box center [629, 230] width 143 height 15
click at [535, 346] on button "Update" at bounding box center [536, 349] width 54 height 19
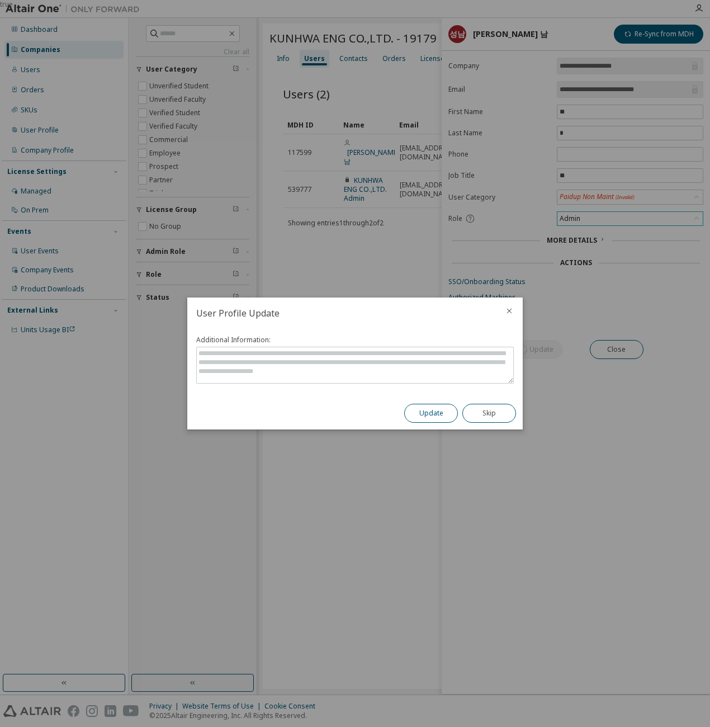
click at [421, 413] on button "Update" at bounding box center [431, 413] width 54 height 19
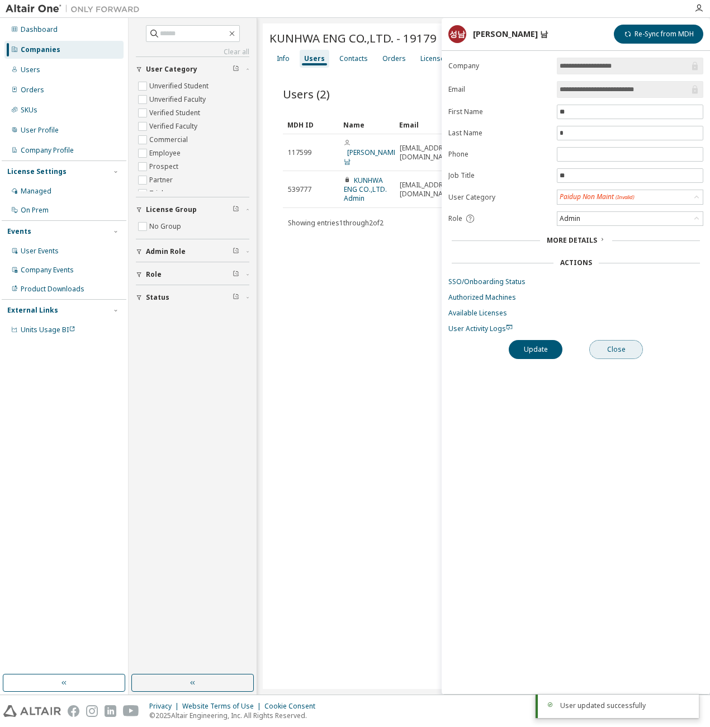
click at [624, 344] on button "Close" at bounding box center [616, 349] width 54 height 19
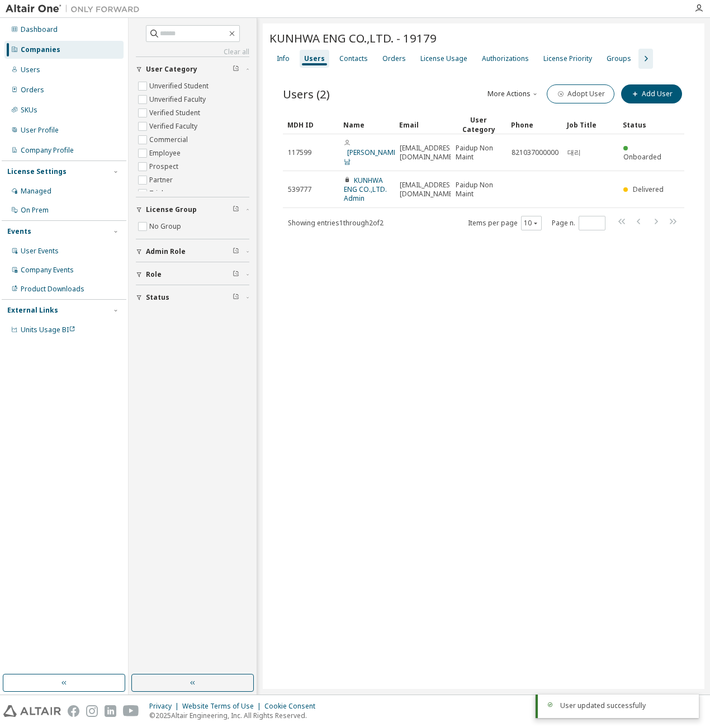
click at [428, 364] on div "KUNHWA ENG CO.,LTD. - 19179 Clear Load Save Save As Field Operator Value Select…" at bounding box center [484, 355] width 442 height 665
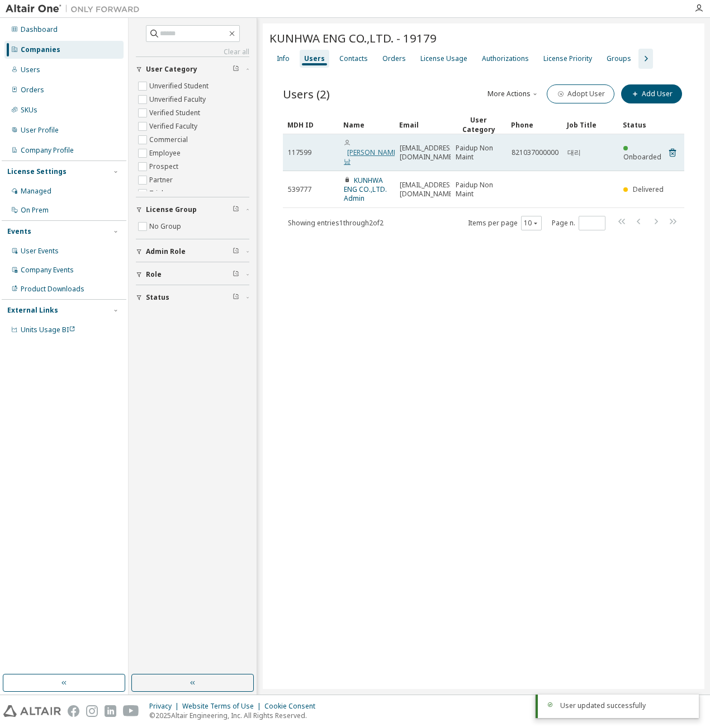
click at [360, 148] on link "[PERSON_NAME] 남" at bounding box center [371, 157] width 55 height 18
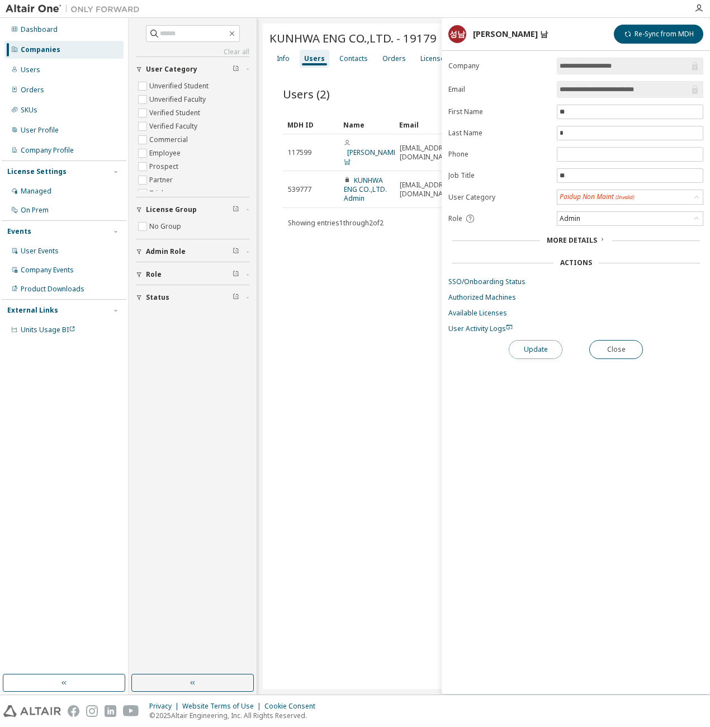
click at [543, 346] on button "Update" at bounding box center [536, 349] width 54 height 19
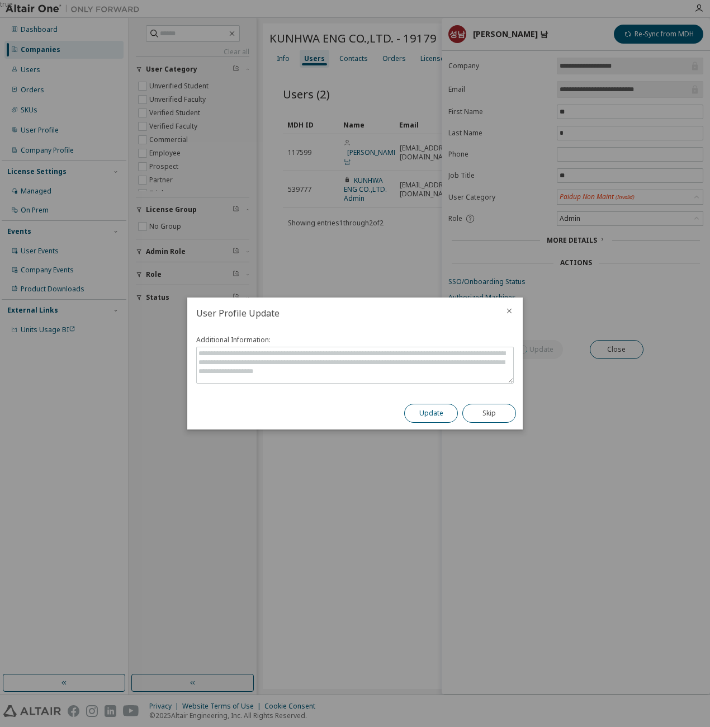
click at [435, 411] on button "Update" at bounding box center [431, 413] width 54 height 19
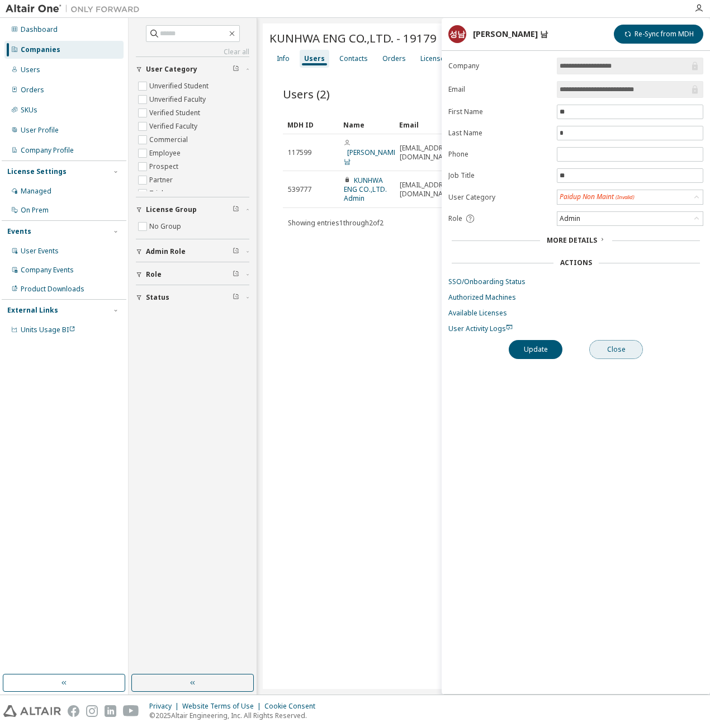
click at [636, 345] on button "Close" at bounding box center [616, 349] width 54 height 19
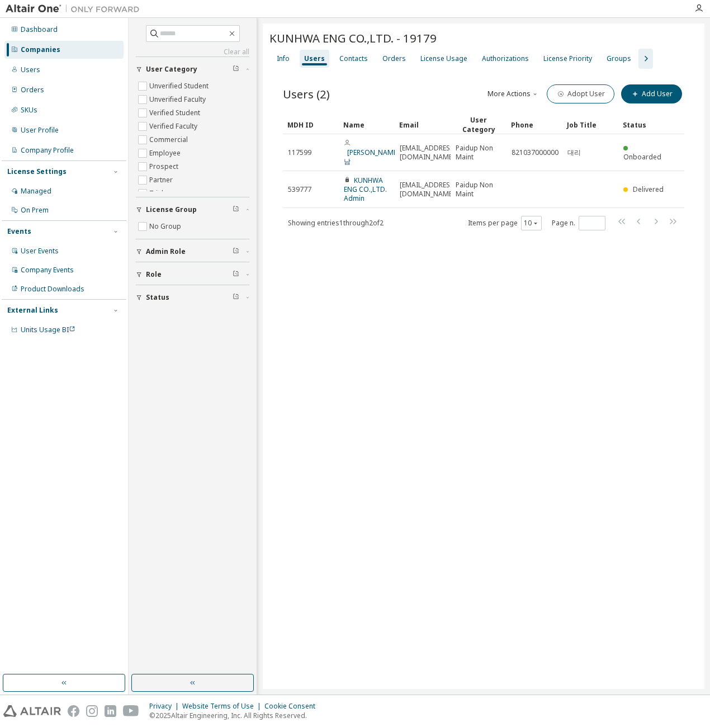
click at [600, 347] on div "KUNHWA ENG CO.,LTD. - 19179 Clear Load Save Save As Field Operator Value Select…" at bounding box center [484, 355] width 442 height 665
click at [392, 63] on div "Orders" at bounding box center [393, 58] width 23 height 9
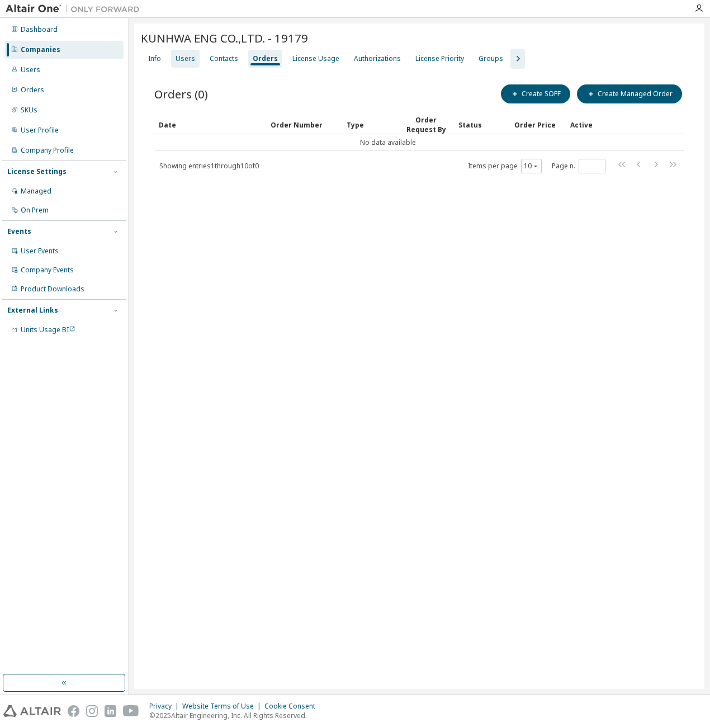
click at [189, 61] on div "Users" at bounding box center [186, 58] width 20 height 9
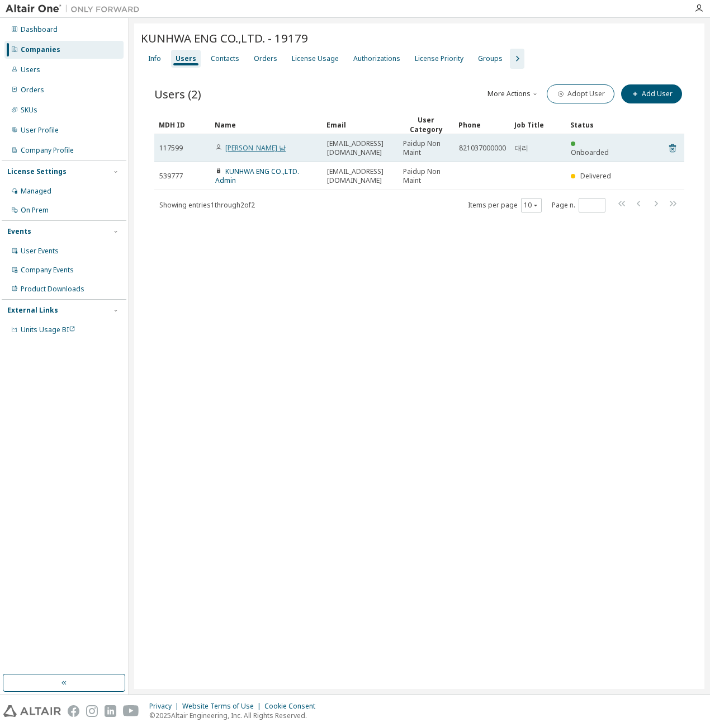
click at [234, 146] on link "[PERSON_NAME] 남" at bounding box center [255, 148] width 60 height 10
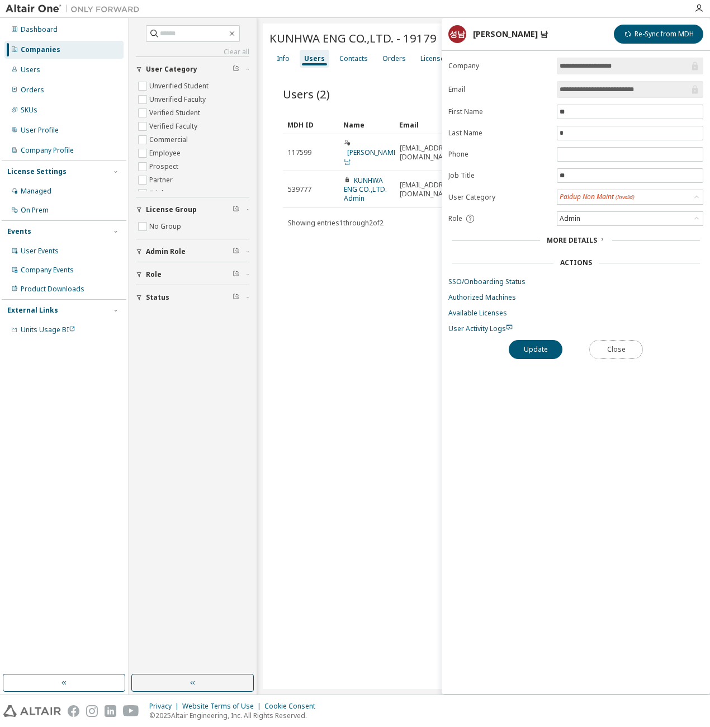
click at [624, 342] on button "Close" at bounding box center [616, 349] width 54 height 19
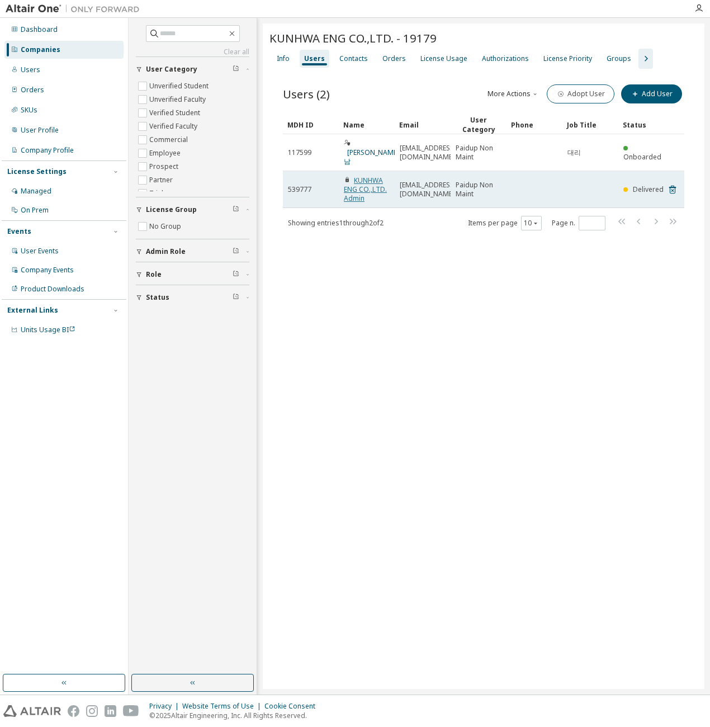
click at [366, 176] on link "KUNHWA ENG CO.,LTD. Admin" at bounding box center [365, 189] width 43 height 27
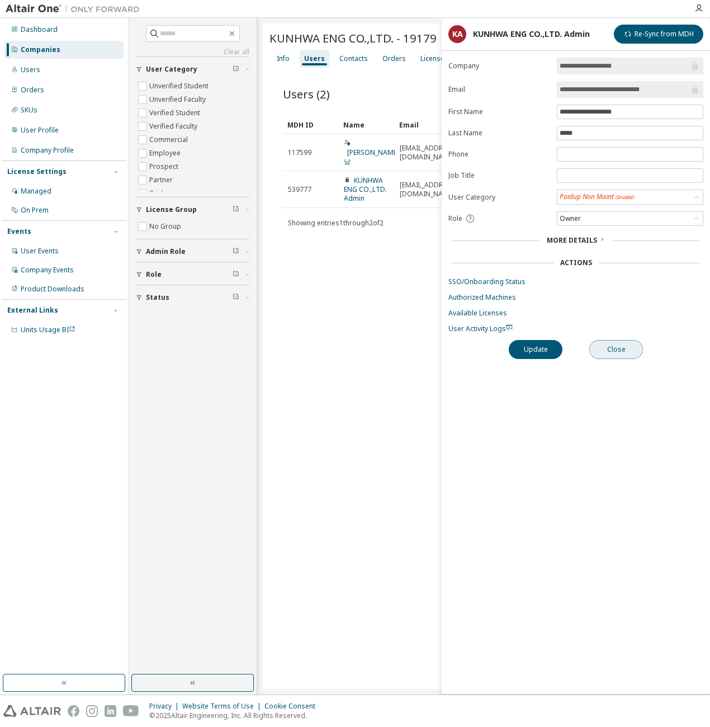
click at [612, 352] on button "Close" at bounding box center [616, 349] width 54 height 19
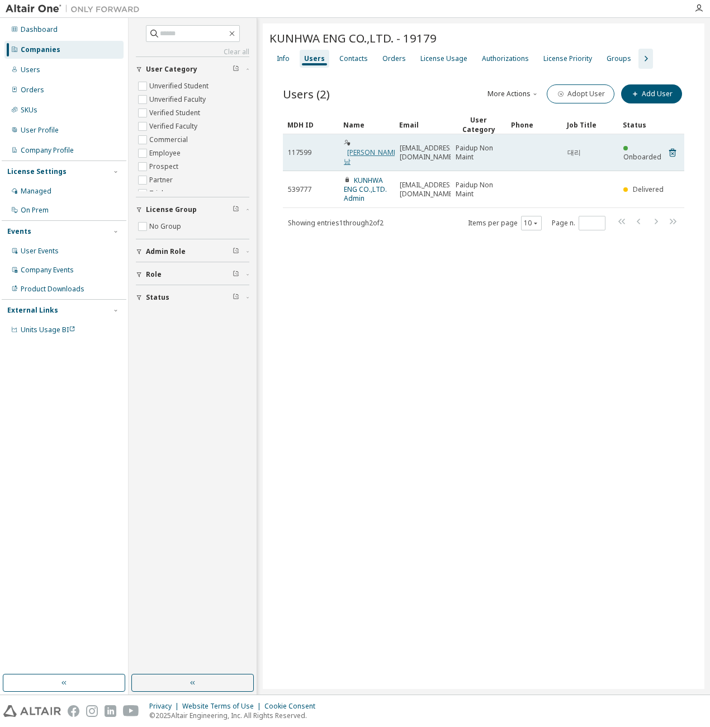
click at [366, 148] on link "[PERSON_NAME] 남" at bounding box center [371, 157] width 55 height 18
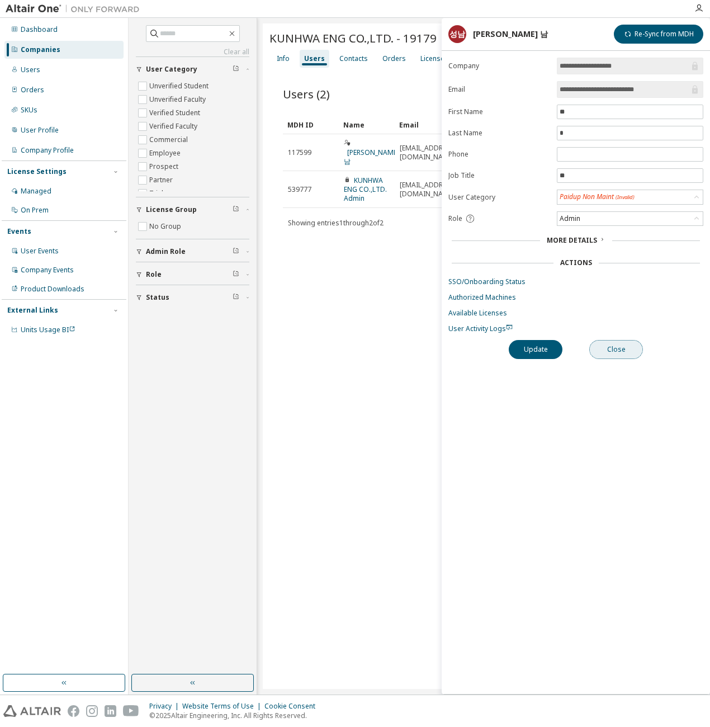
click at [612, 353] on button "Close" at bounding box center [616, 349] width 54 height 19
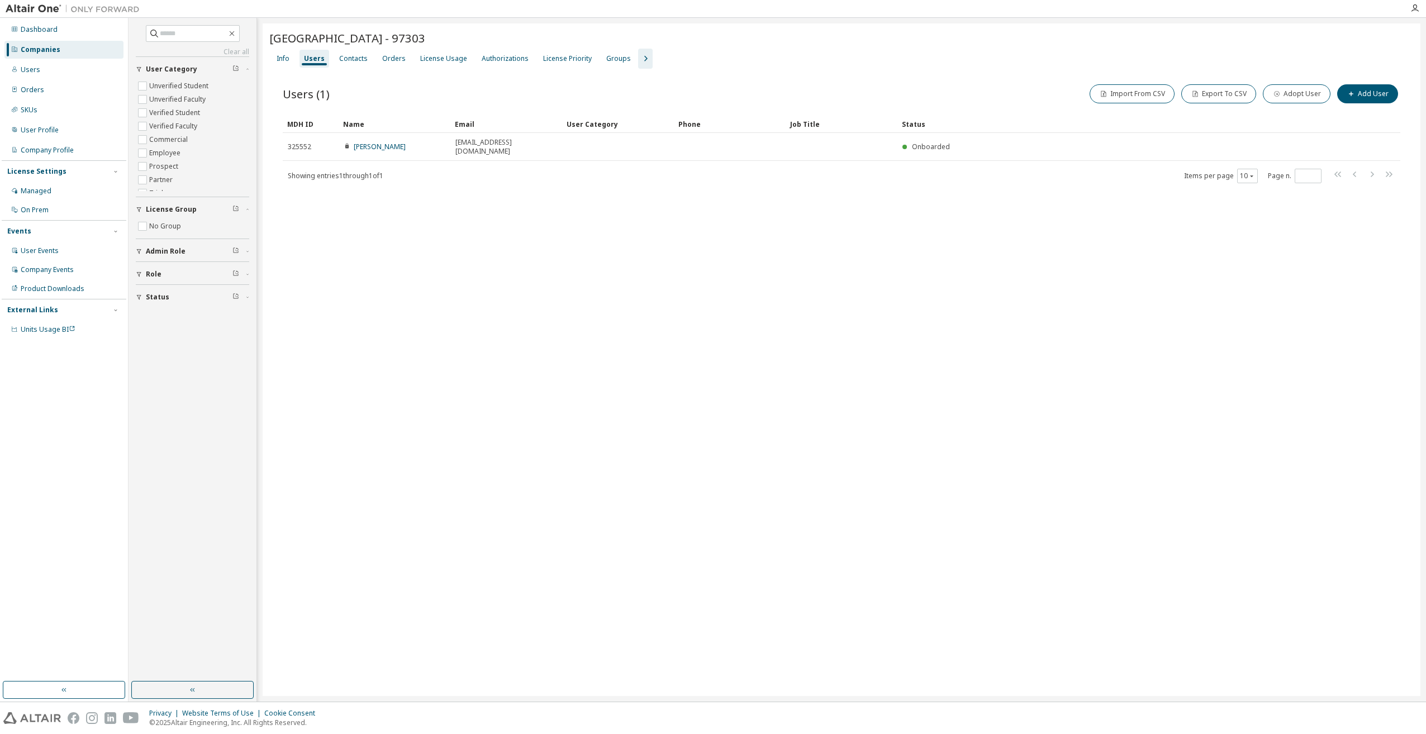
click at [49, 48] on div "Companies" at bounding box center [41, 49] width 40 height 9
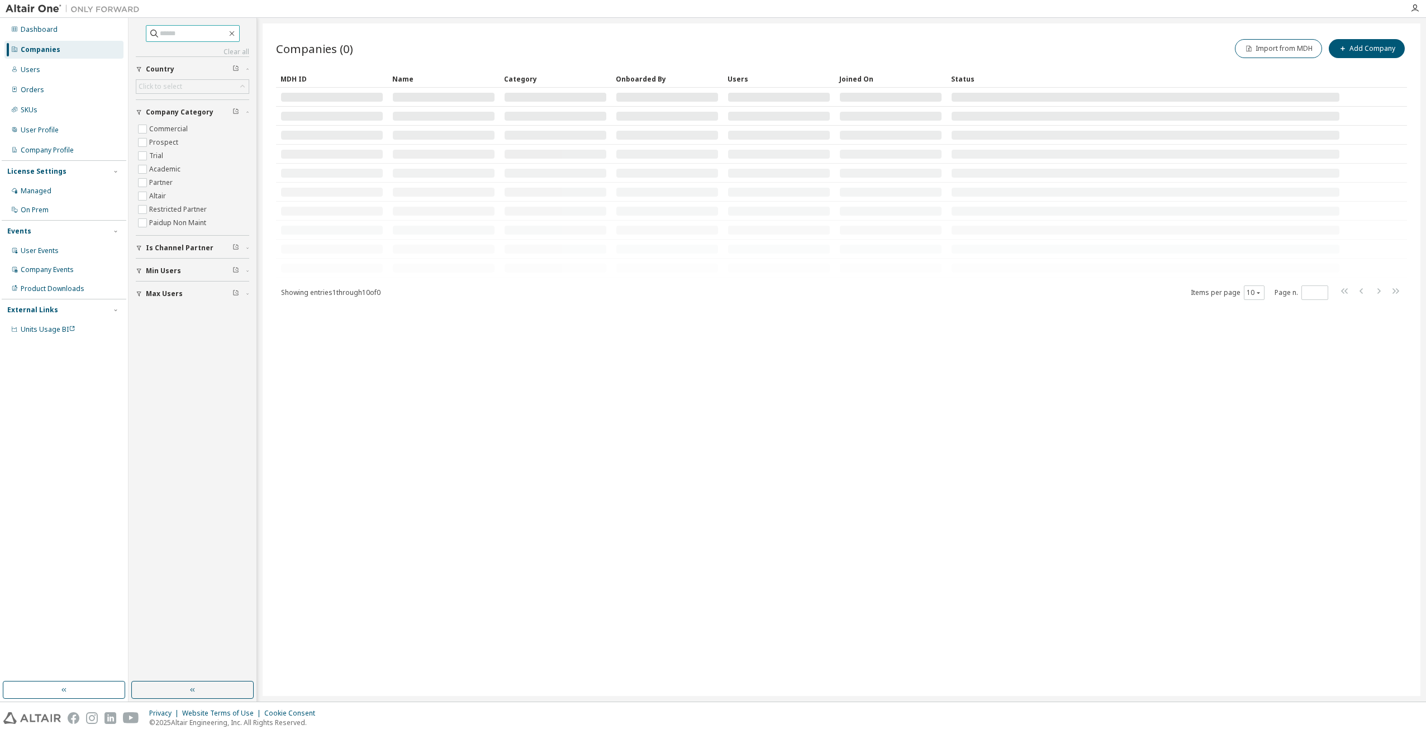
click at [179, 34] on input "text" at bounding box center [193, 33] width 67 height 11
type input "*****"
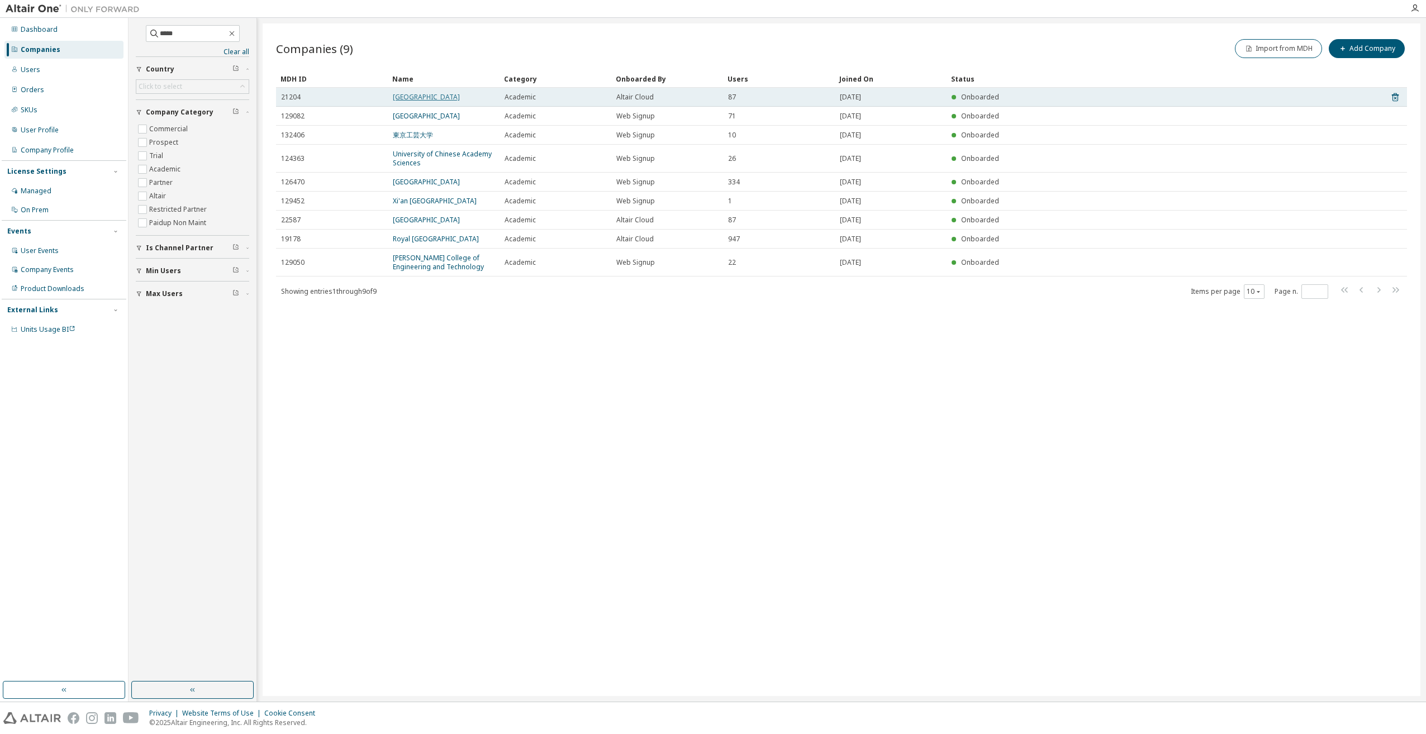
click at [445, 99] on link "Incheon National University" at bounding box center [426, 97] width 67 height 10
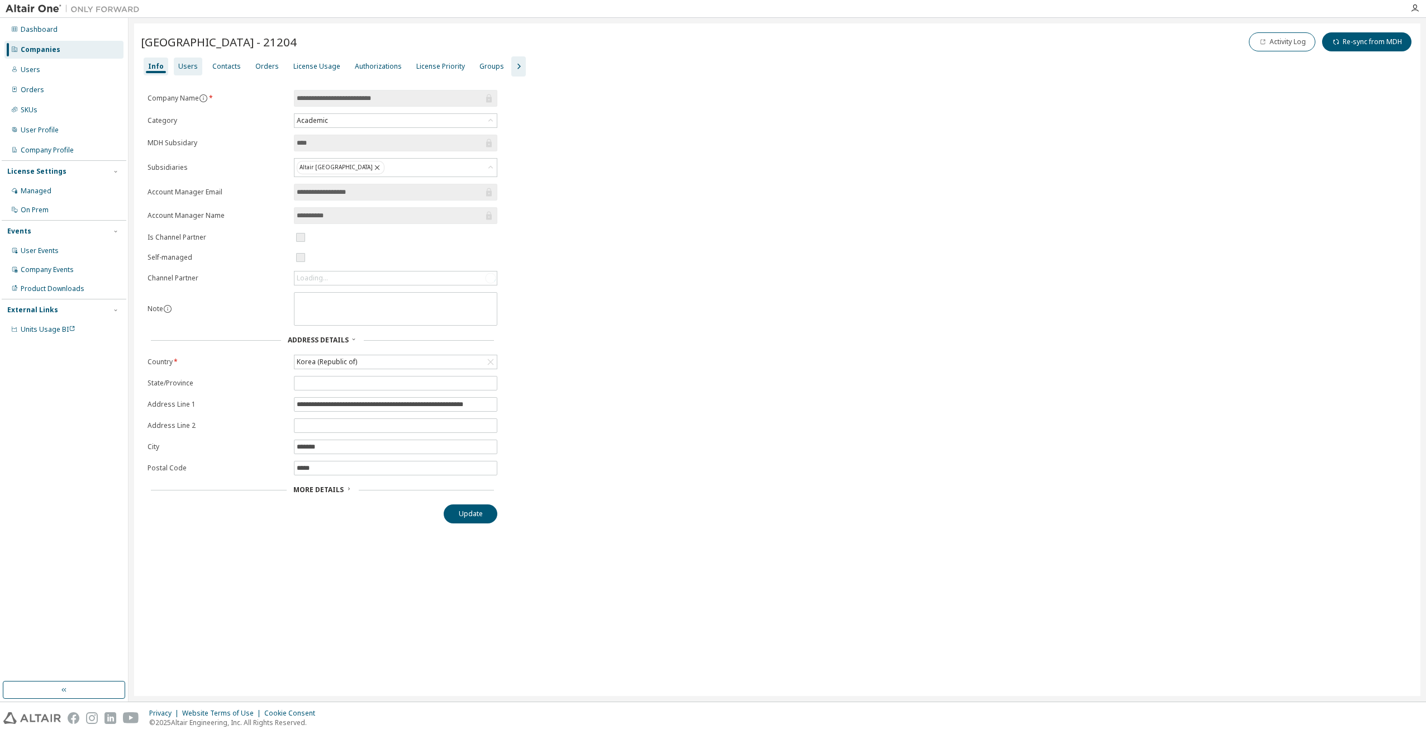
click at [179, 70] on div "Users" at bounding box center [188, 66] width 20 height 9
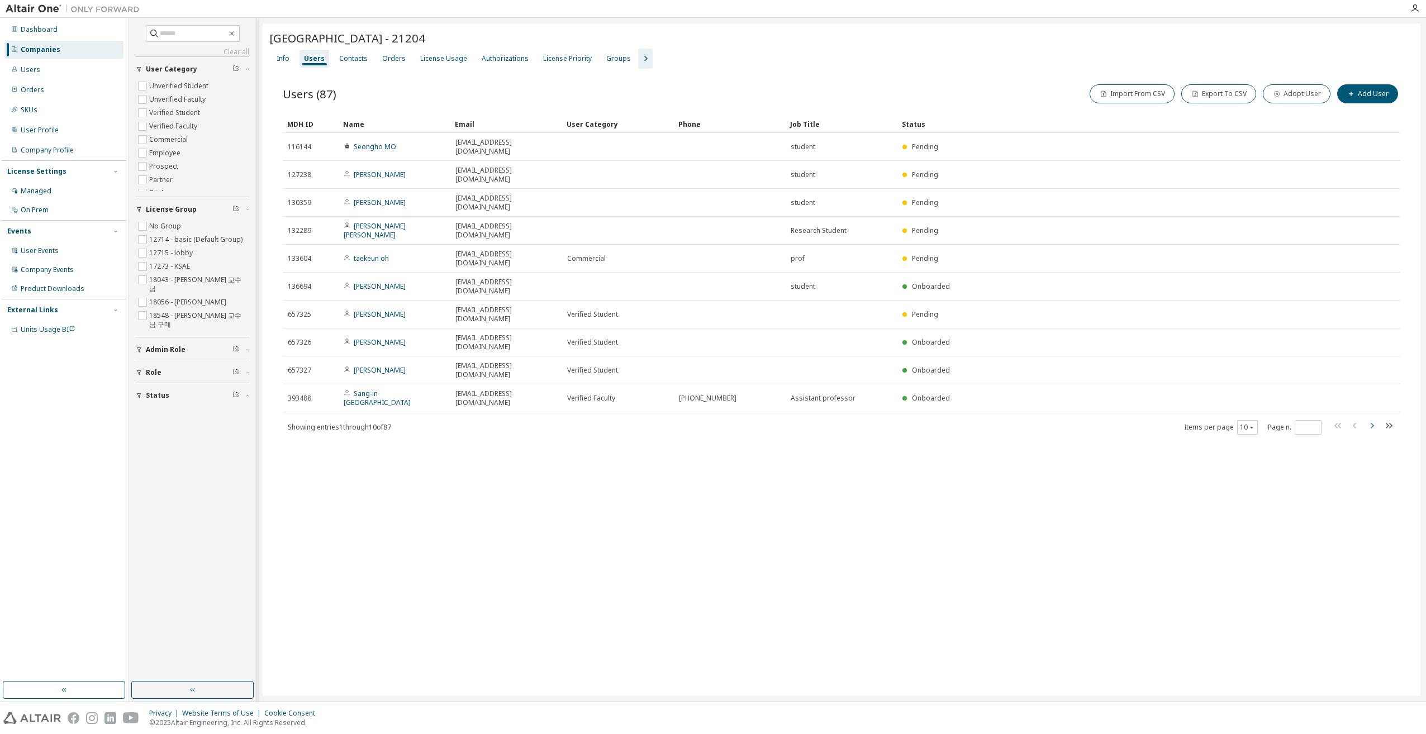
click at [1373, 419] on icon "button" at bounding box center [1372, 425] width 13 height 13
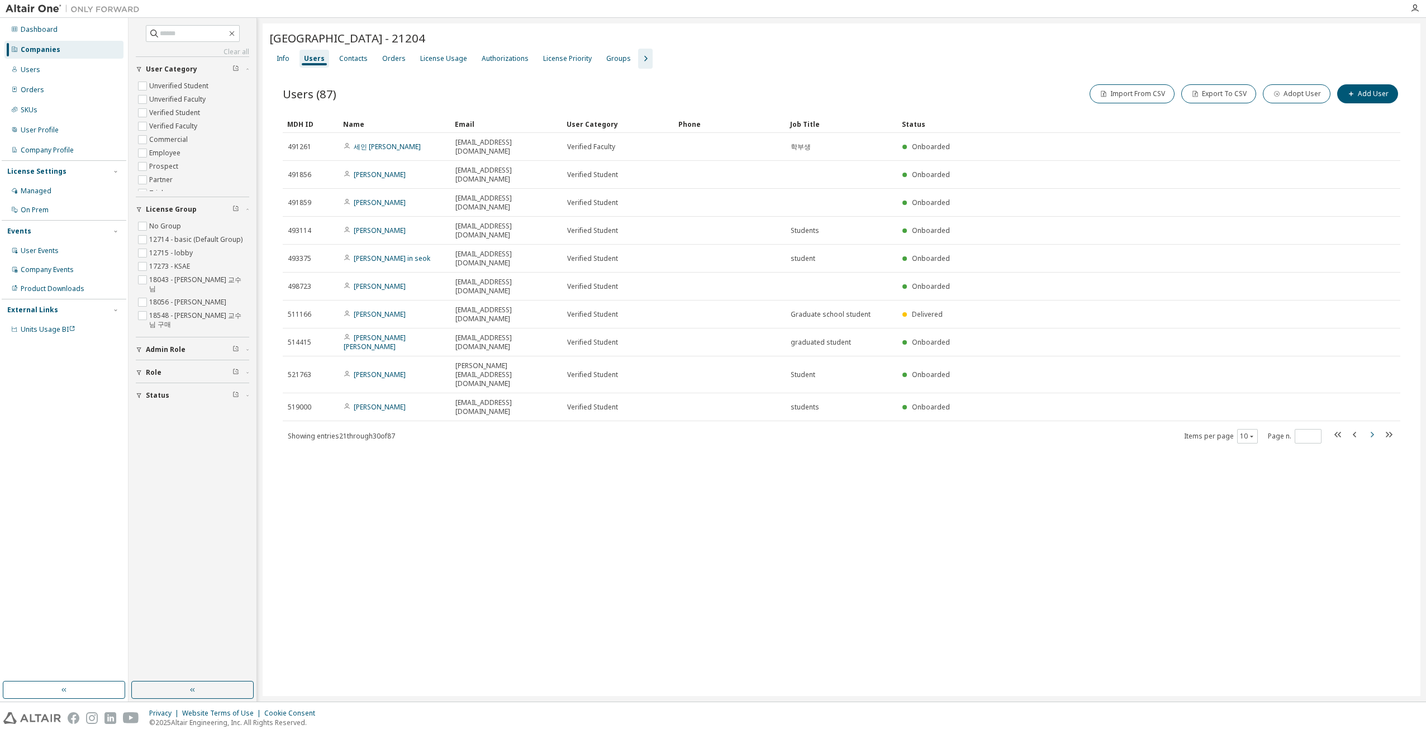
click at [1373, 428] on icon "button" at bounding box center [1372, 434] width 13 height 13
click at [1373, 419] on icon "button" at bounding box center [1372, 425] width 13 height 13
click at [1373, 428] on icon "button" at bounding box center [1372, 434] width 13 height 13
click at [1373, 419] on icon "button" at bounding box center [1372, 425] width 13 height 13
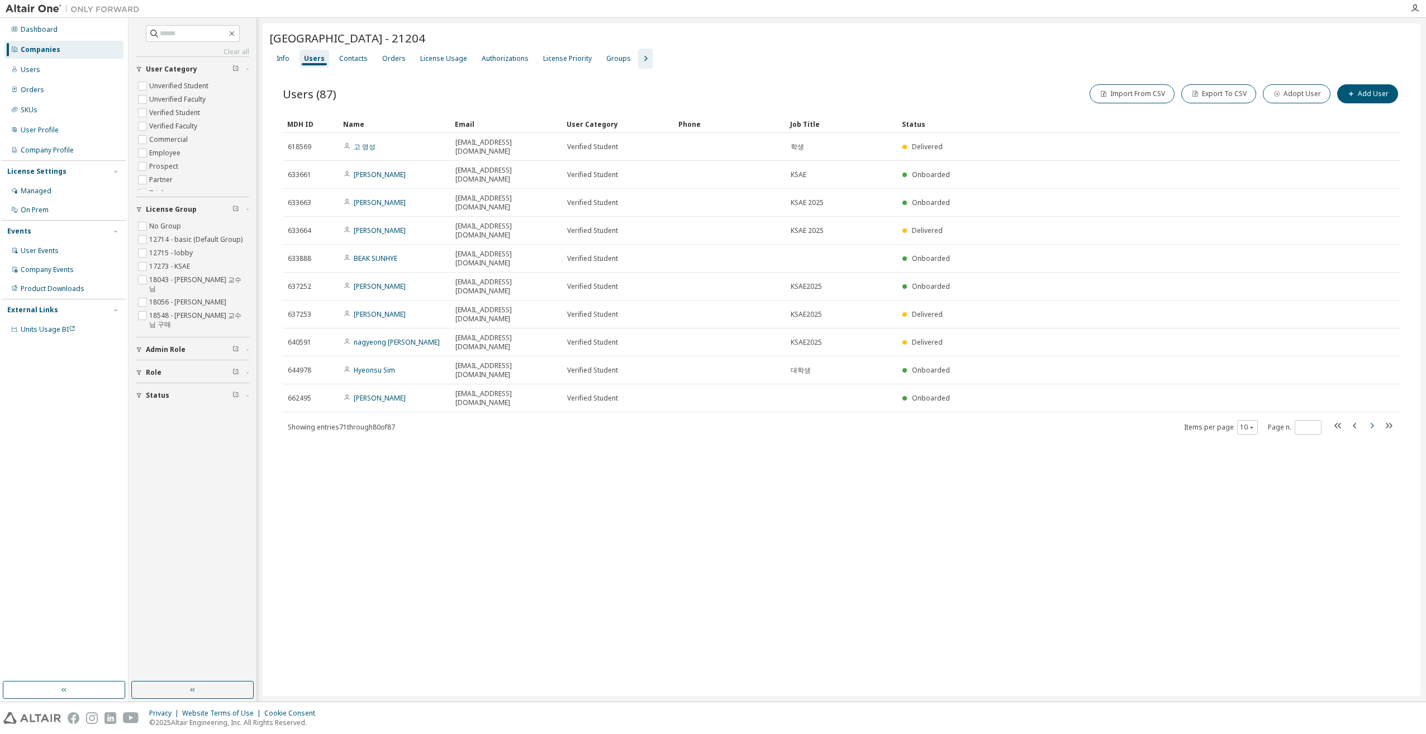
click at [1373, 419] on icon "button" at bounding box center [1372, 425] width 13 height 13
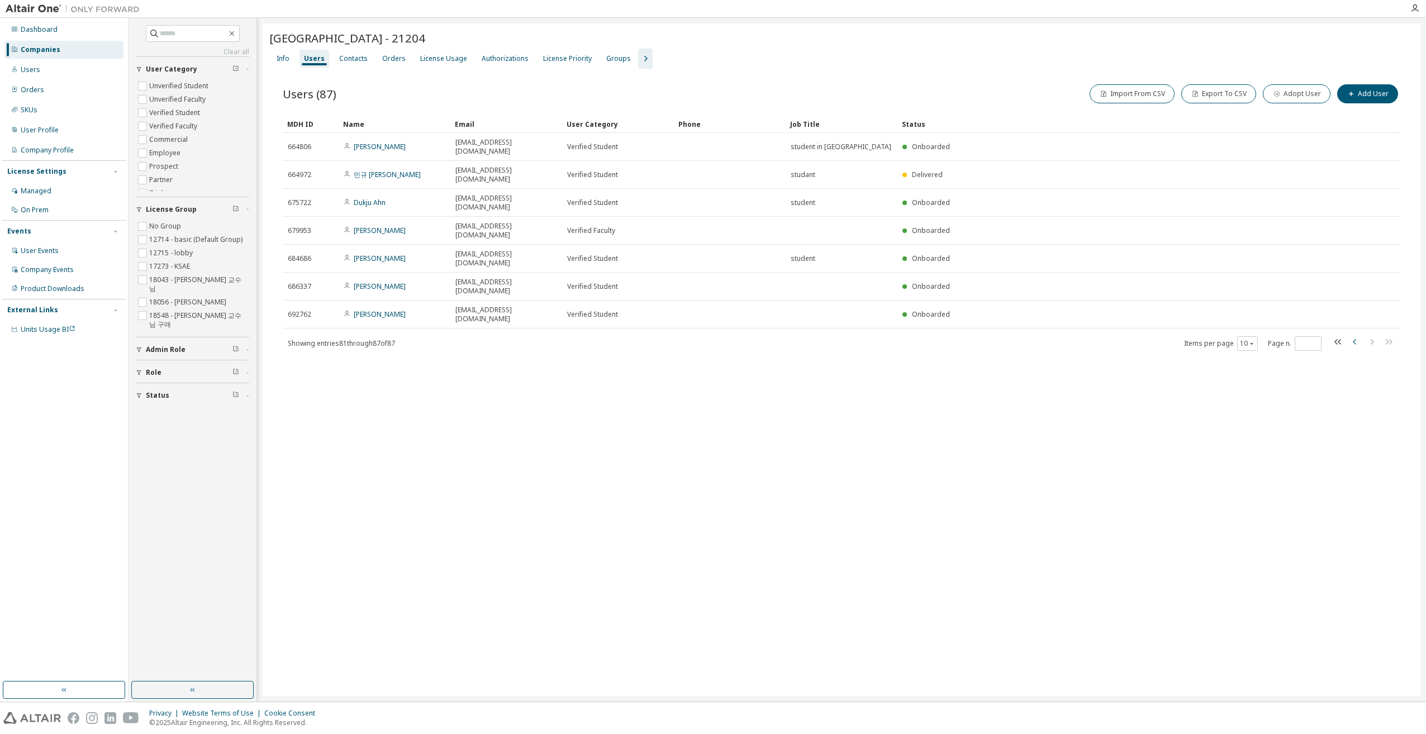
click at [1353, 335] on icon "button" at bounding box center [1355, 341] width 13 height 13
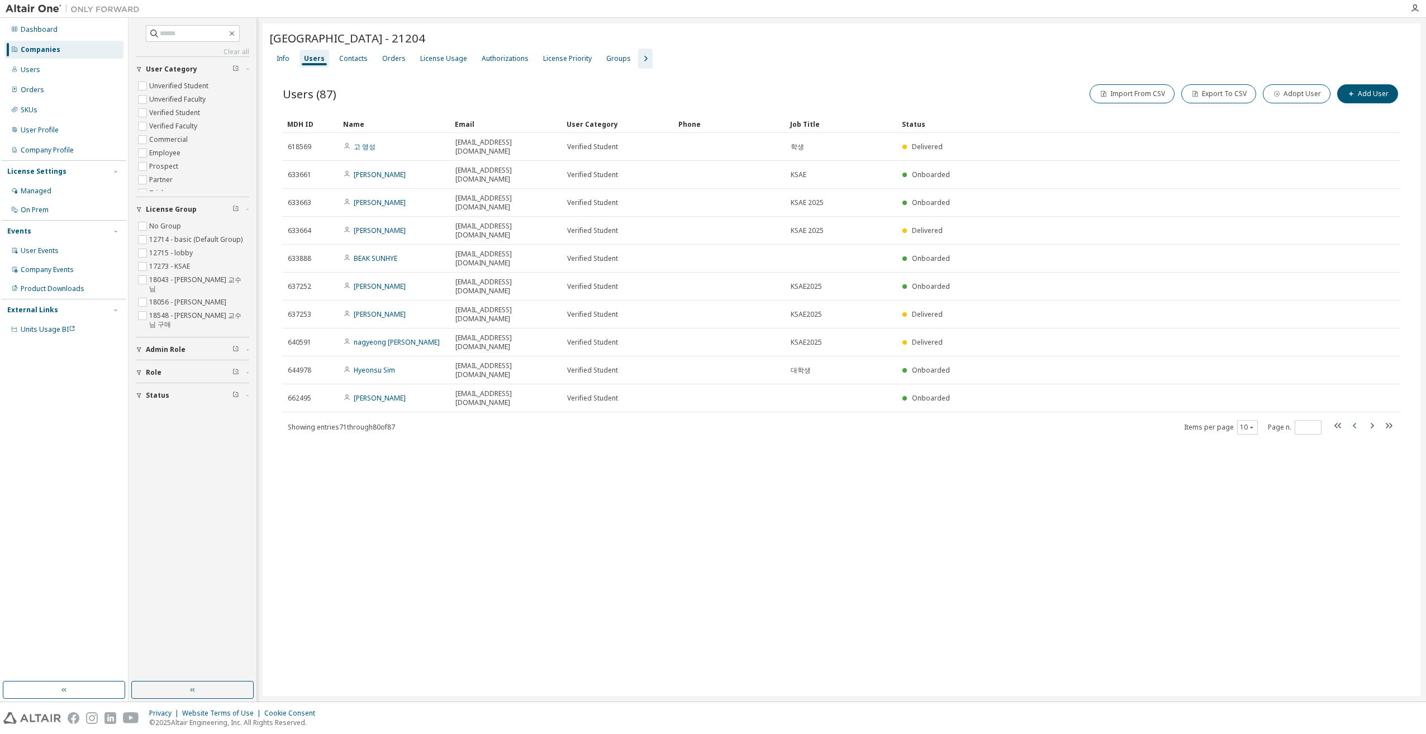
click at [1353, 329] on tr "640591 nagyeong kim roun1201@naver.com Verified Student KSAE2025 Delivered" at bounding box center [842, 343] width 1118 height 28
click at [1354, 419] on icon "button" at bounding box center [1355, 425] width 13 height 13
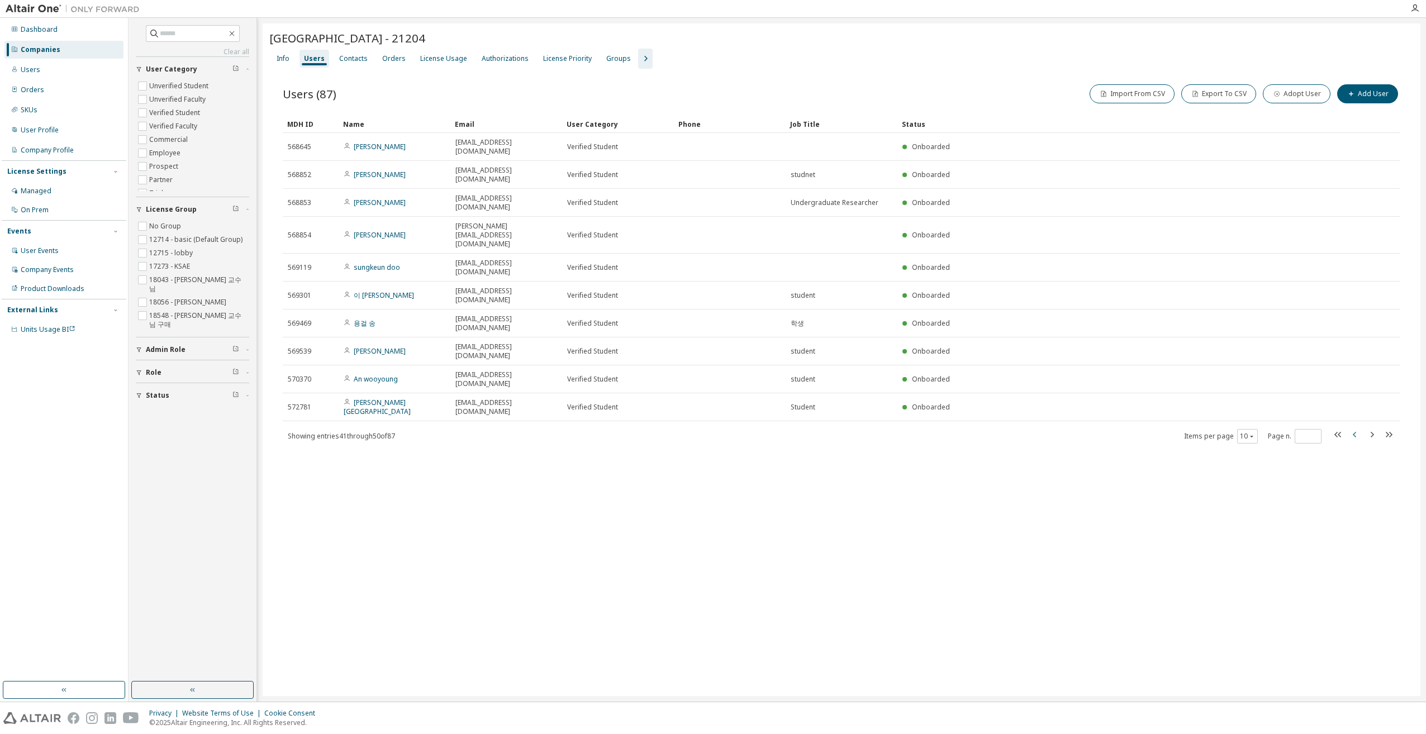
click at [1354, 428] on icon "button" at bounding box center [1355, 434] width 13 height 13
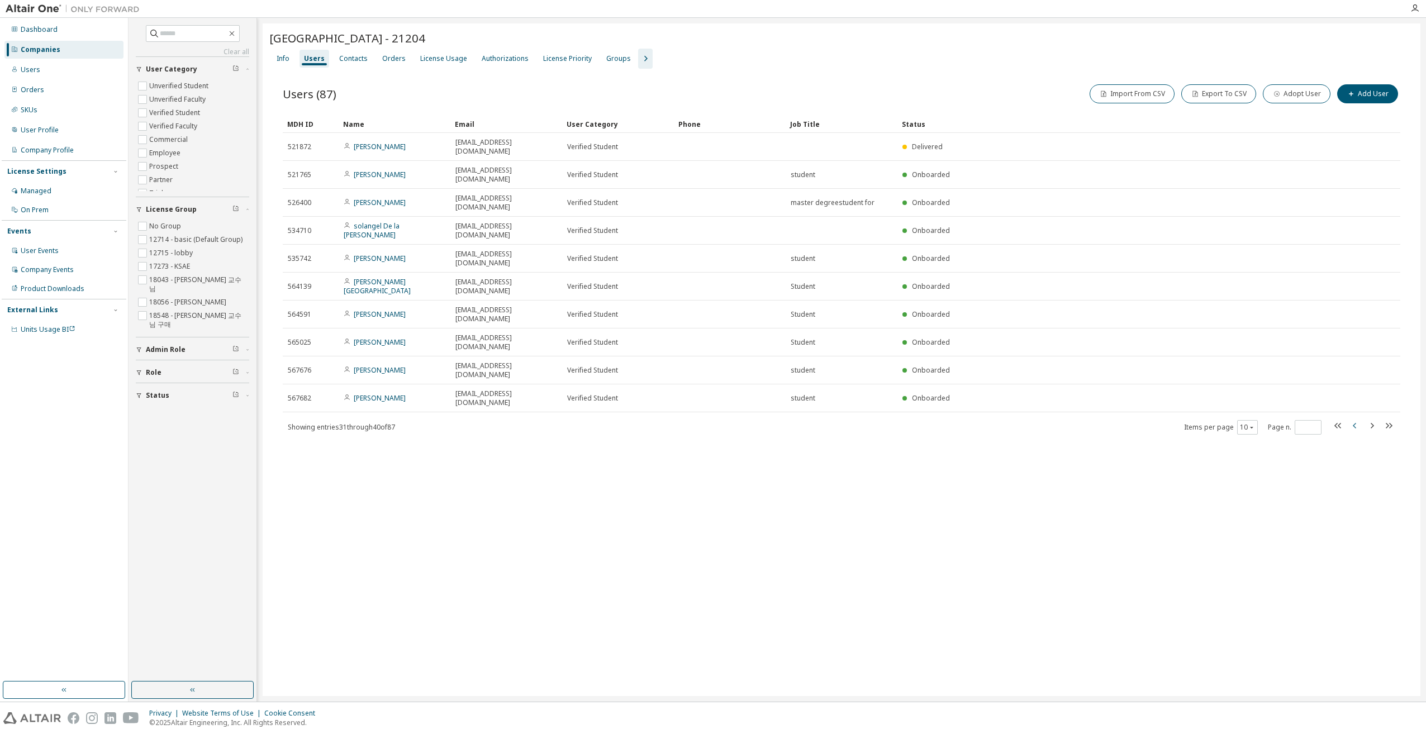
click at [1354, 419] on icon "button" at bounding box center [1355, 425] width 13 height 13
click at [1354, 428] on icon "button" at bounding box center [1355, 434] width 13 height 13
click at [1354, 419] on icon "button" at bounding box center [1355, 425] width 13 height 13
click at [311, 59] on div "Users" at bounding box center [314, 58] width 21 height 9
click at [314, 60] on div "Users" at bounding box center [314, 58] width 21 height 9
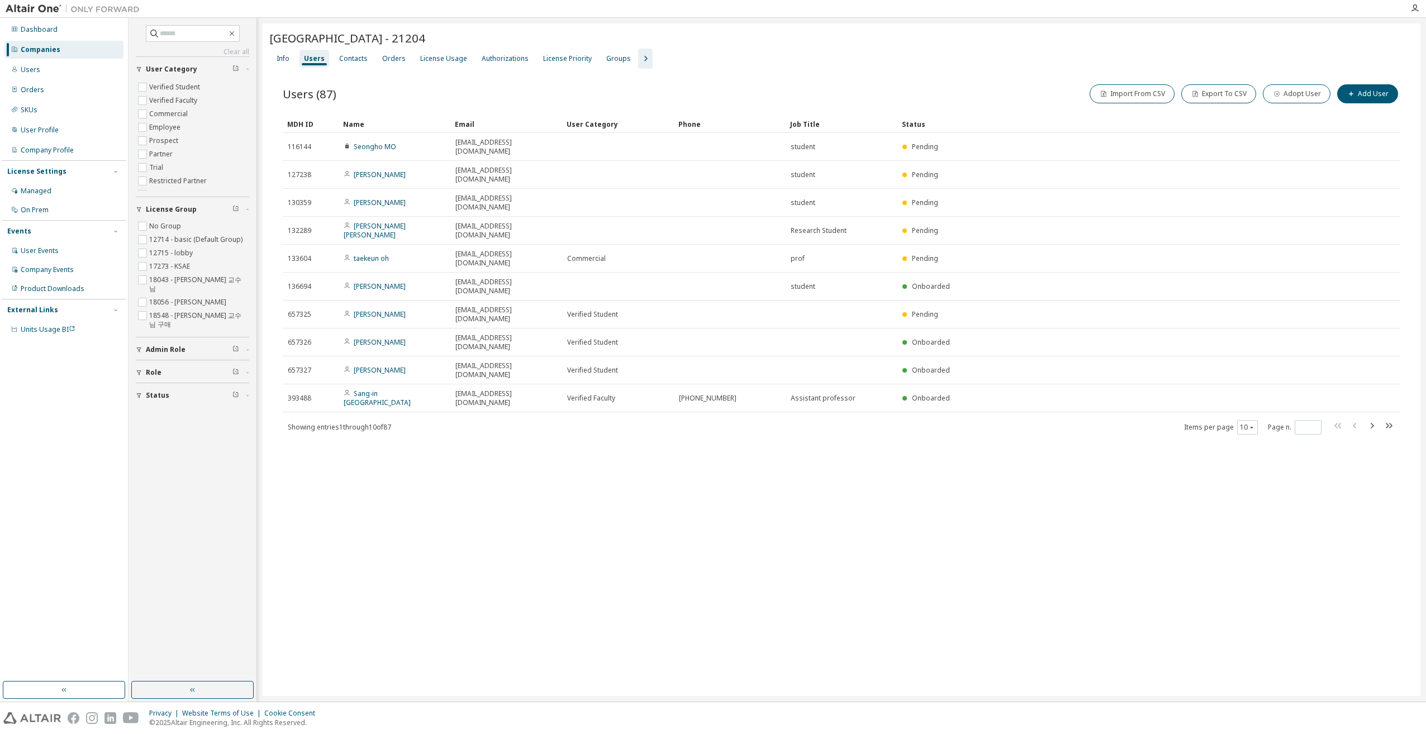
scroll to position [36, 0]
drag, startPoint x: 249, startPoint y: 247, endPoint x: 247, endPoint y: 286, distance: 39.2
click at [247, 286] on div "No Group 12714 - basic (Default Group) 12715 - lobby 17273 - KSAE 18043 - 박상인 교…" at bounding box center [192, 276] width 113 height 112
click at [373, 387] on div "Incheon National University - 21204 Clear Load Save Save As Field Operator Valu…" at bounding box center [842, 359] width 1158 height 673
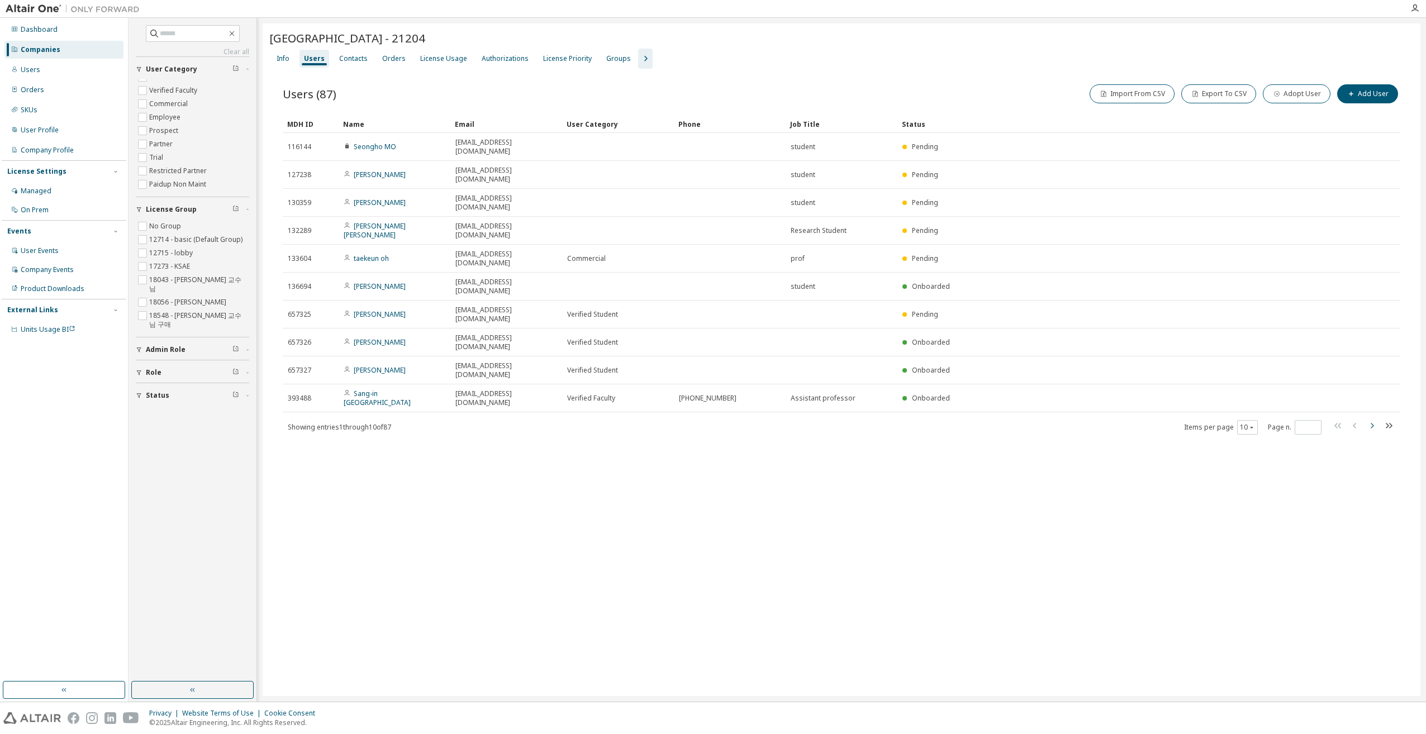
click at [1371, 419] on icon "button" at bounding box center [1372, 425] width 13 height 13
type input "*"
click at [58, 63] on div "Users" at bounding box center [63, 70] width 119 height 18
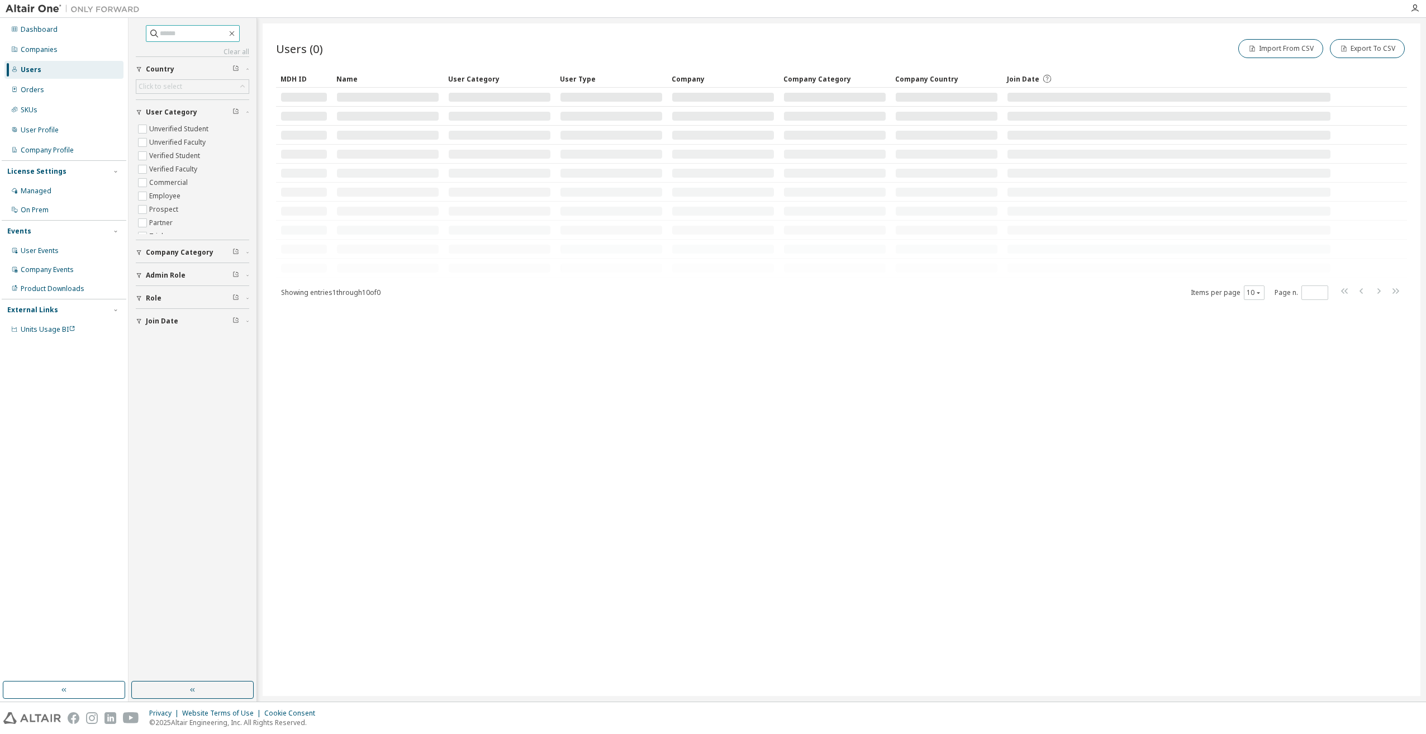
click at [197, 35] on input "text" at bounding box center [193, 33] width 67 height 11
paste input "**********"
type input "**********"
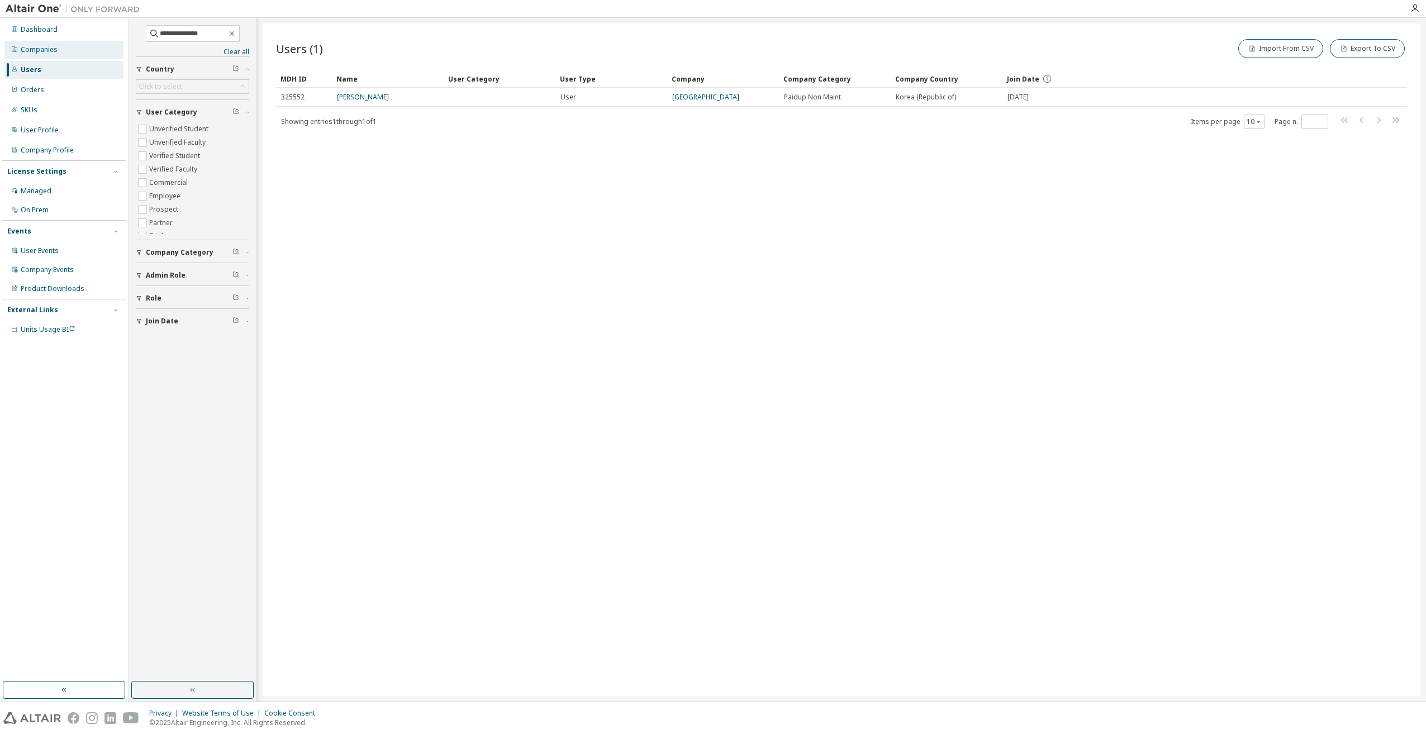
click at [38, 51] on div "Companies" at bounding box center [39, 49] width 37 height 9
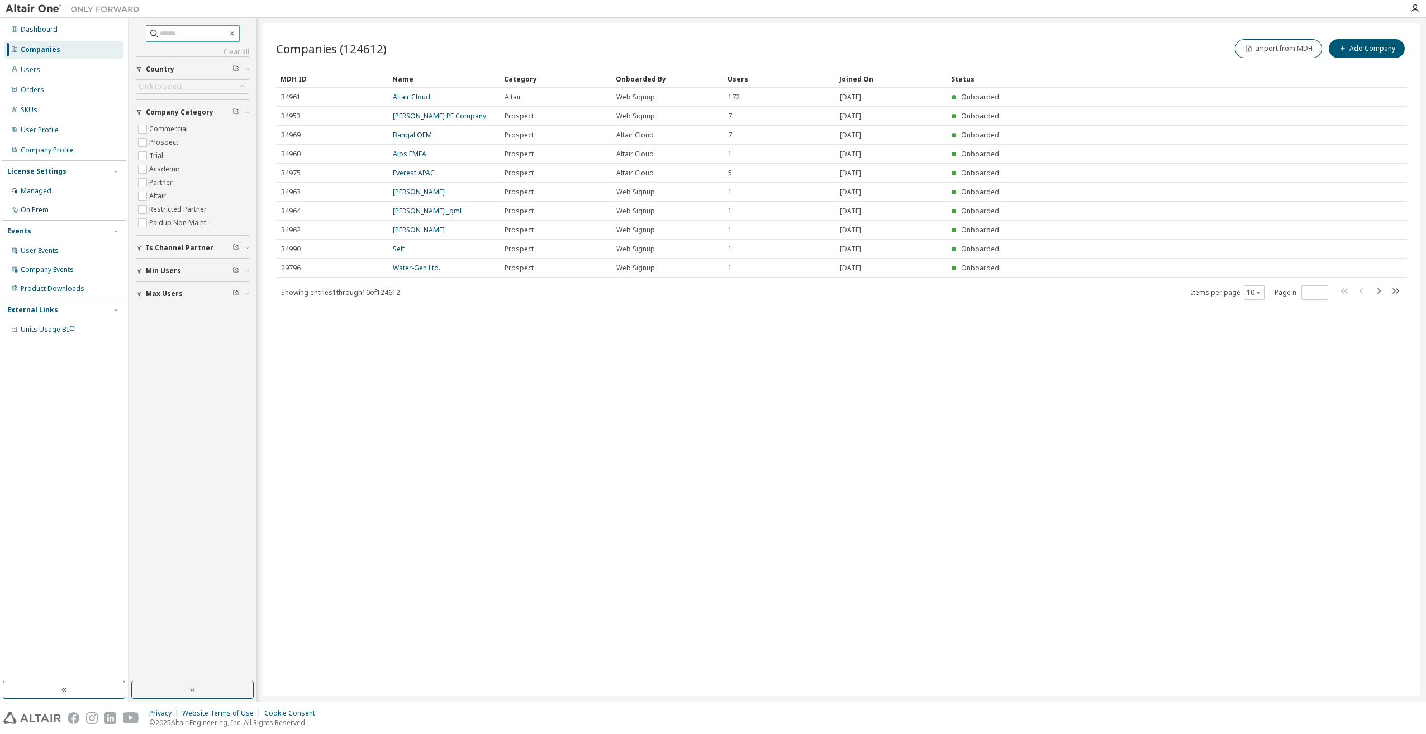
click at [193, 35] on input "text" at bounding box center [193, 33] width 67 height 11
type input "*****"
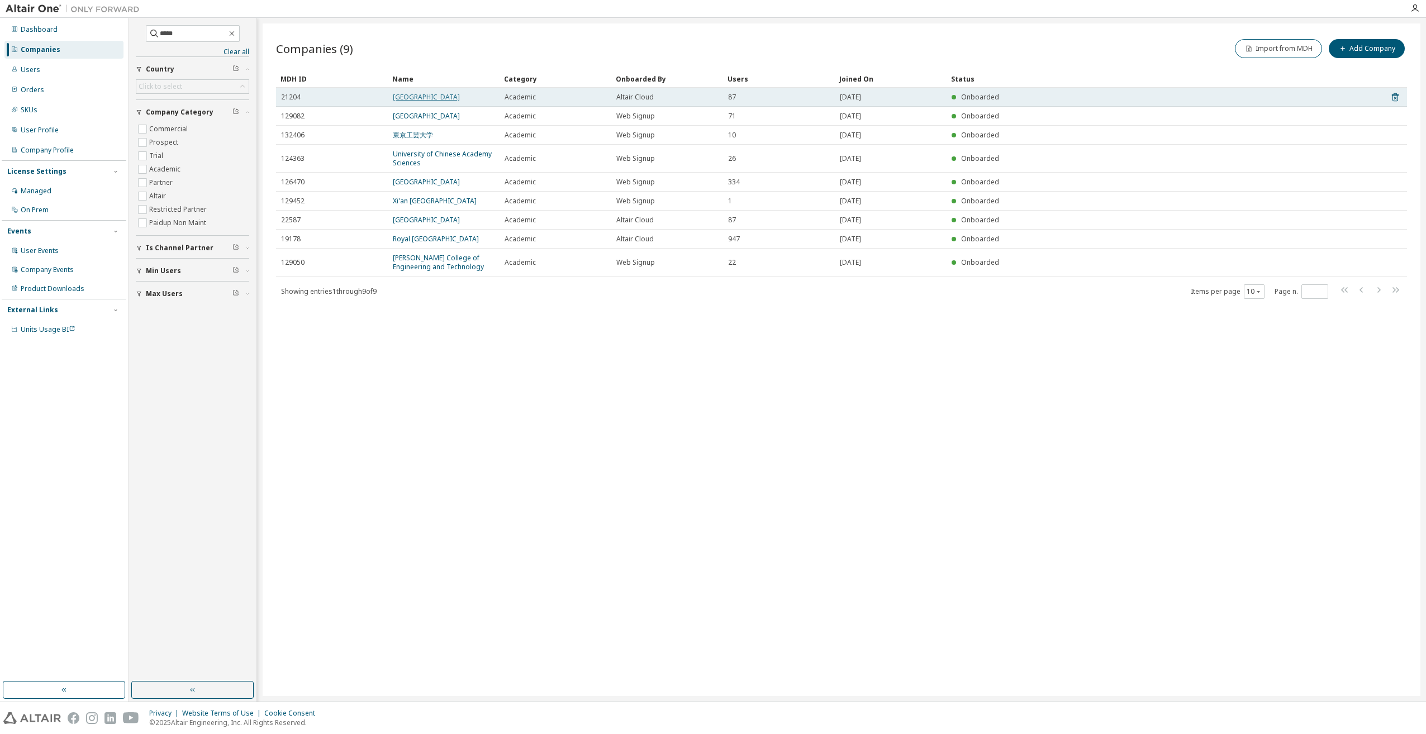
click at [434, 98] on link "Incheon National University" at bounding box center [426, 97] width 67 height 10
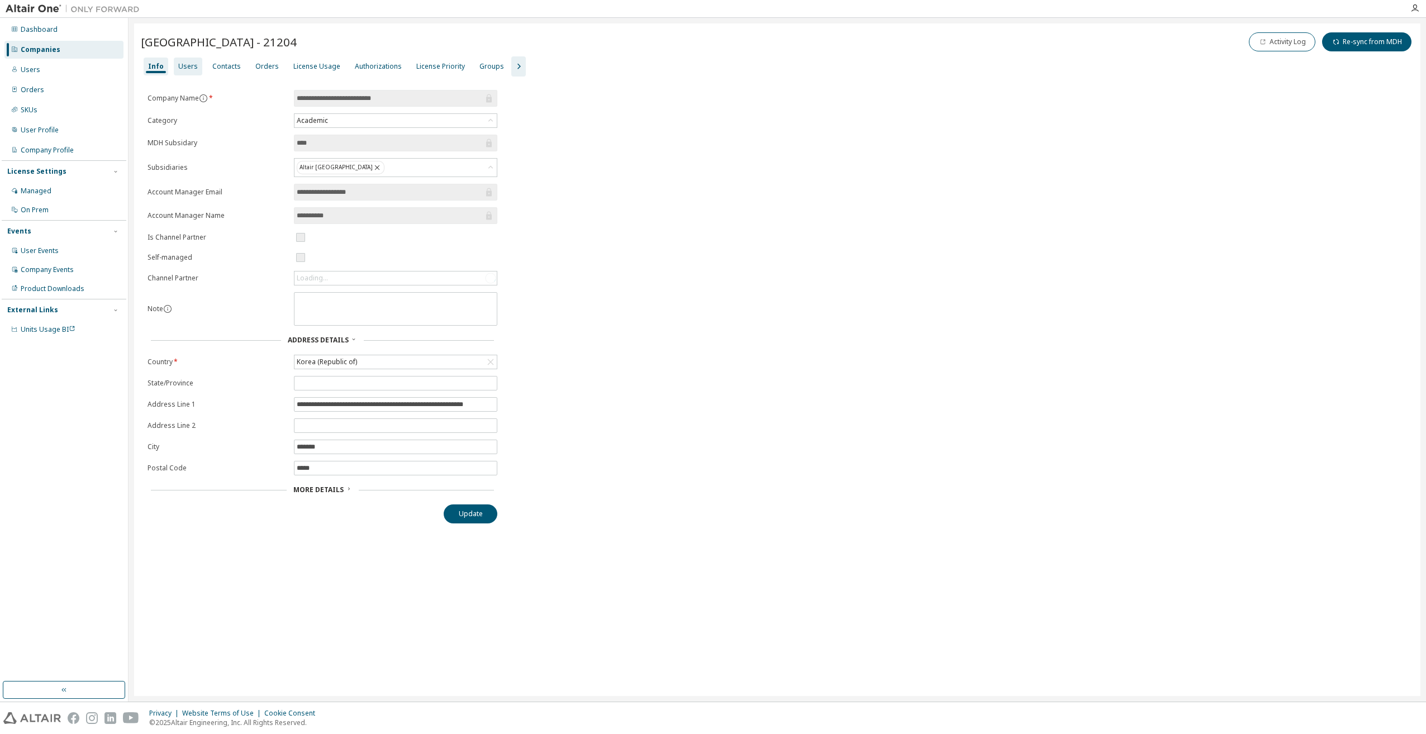
click at [186, 65] on div "Users" at bounding box center [188, 66] width 20 height 9
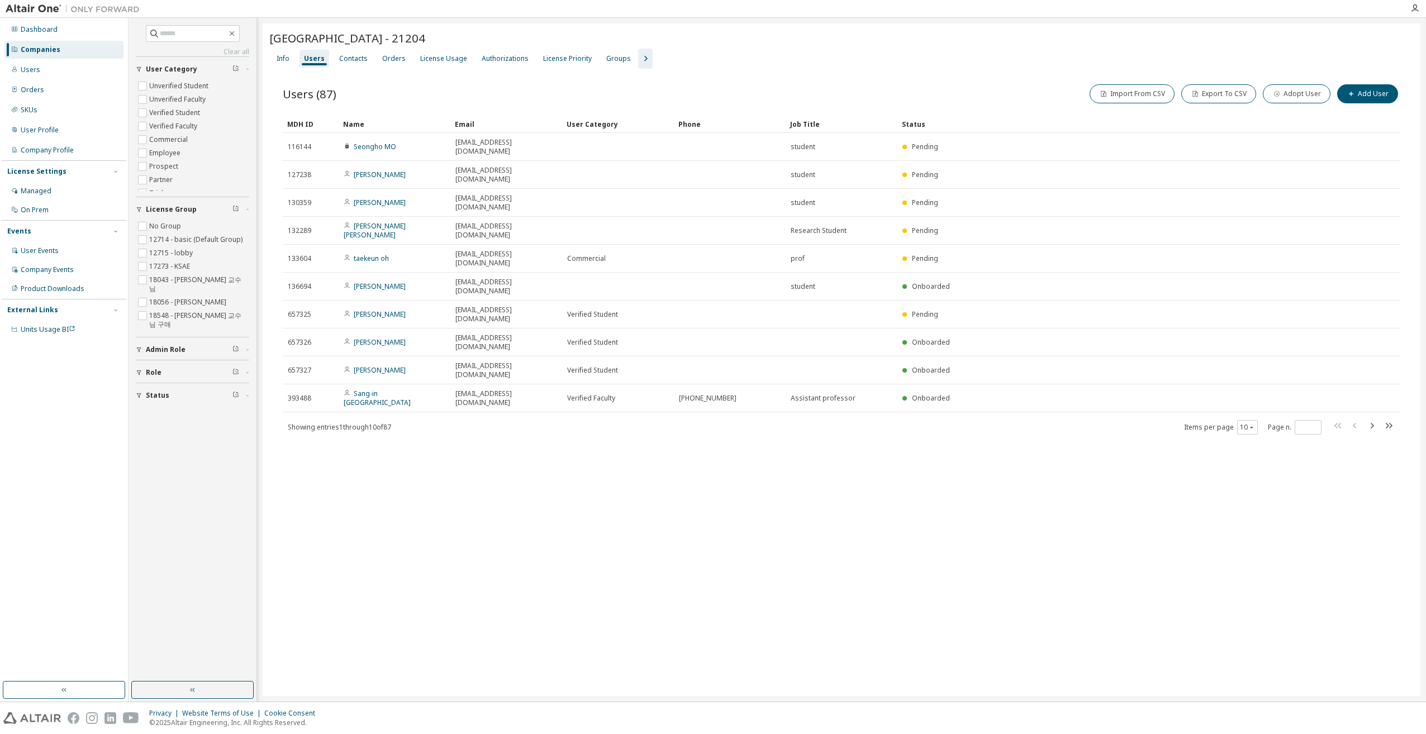
click at [369, 401] on div "Incheon National University - 21204 Clear Load Save Save As Field Operator Valu…" at bounding box center [842, 359] width 1158 height 673
click at [1371, 419] on icon "button" at bounding box center [1372, 425] width 13 height 13
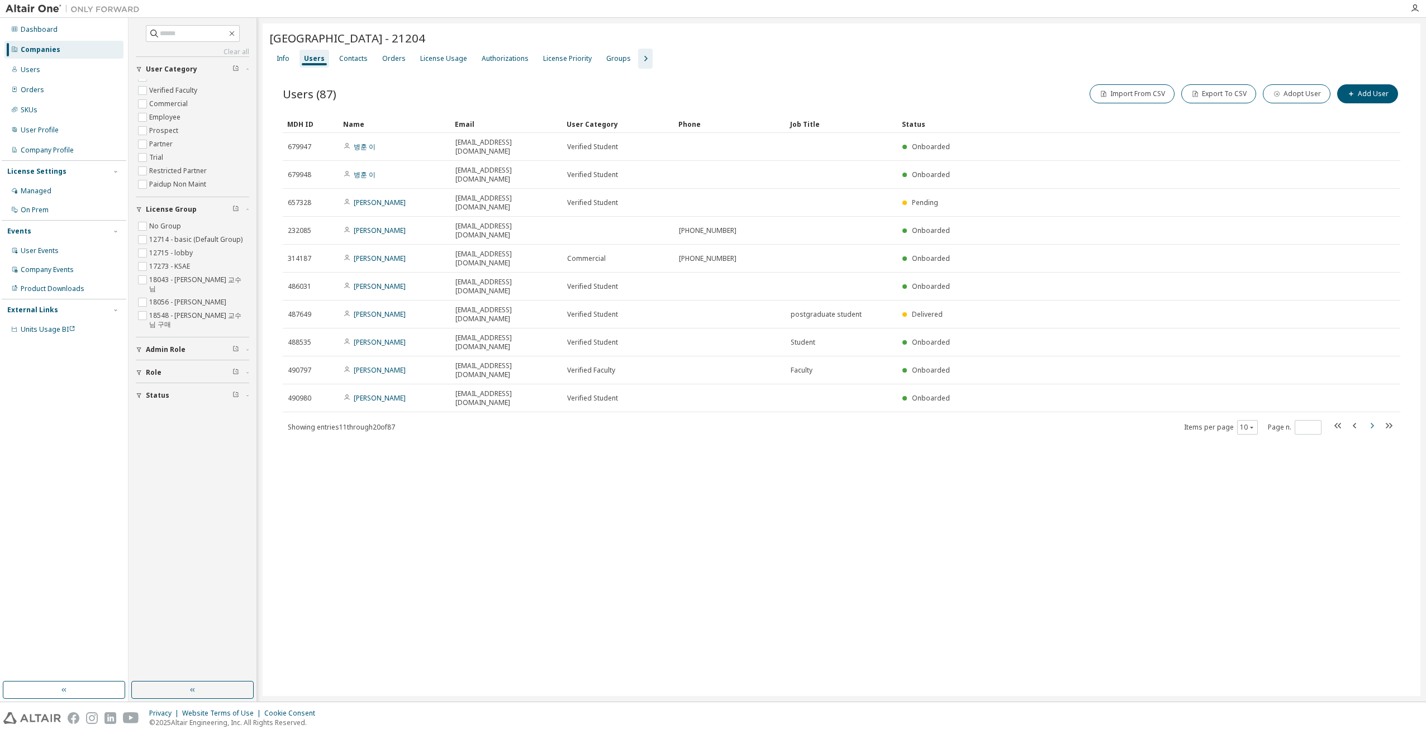
click at [1370, 419] on icon "button" at bounding box center [1372, 425] width 13 height 13
click at [1370, 428] on icon "button" at bounding box center [1372, 434] width 13 height 13
click at [1374, 419] on icon "button" at bounding box center [1372, 425] width 13 height 13
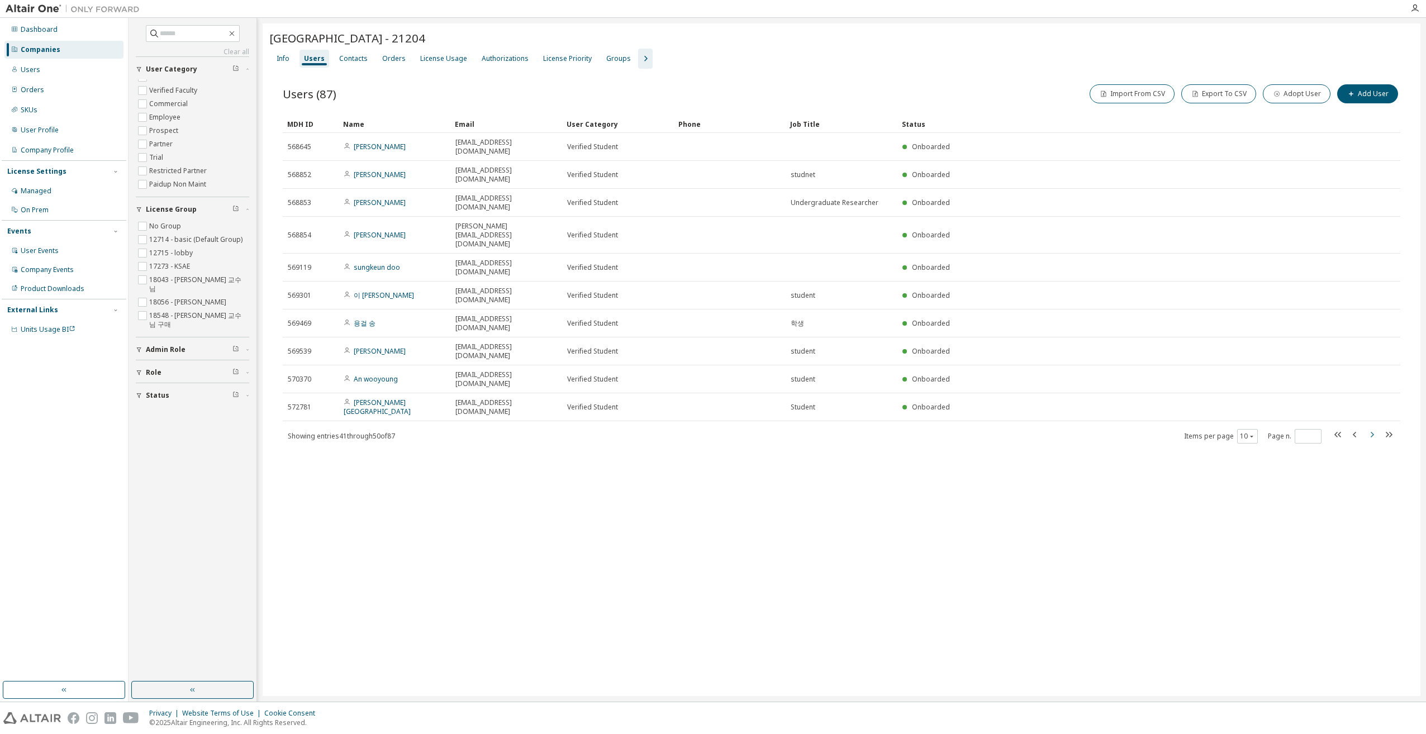
click at [1373, 428] on icon "button" at bounding box center [1372, 434] width 13 height 13
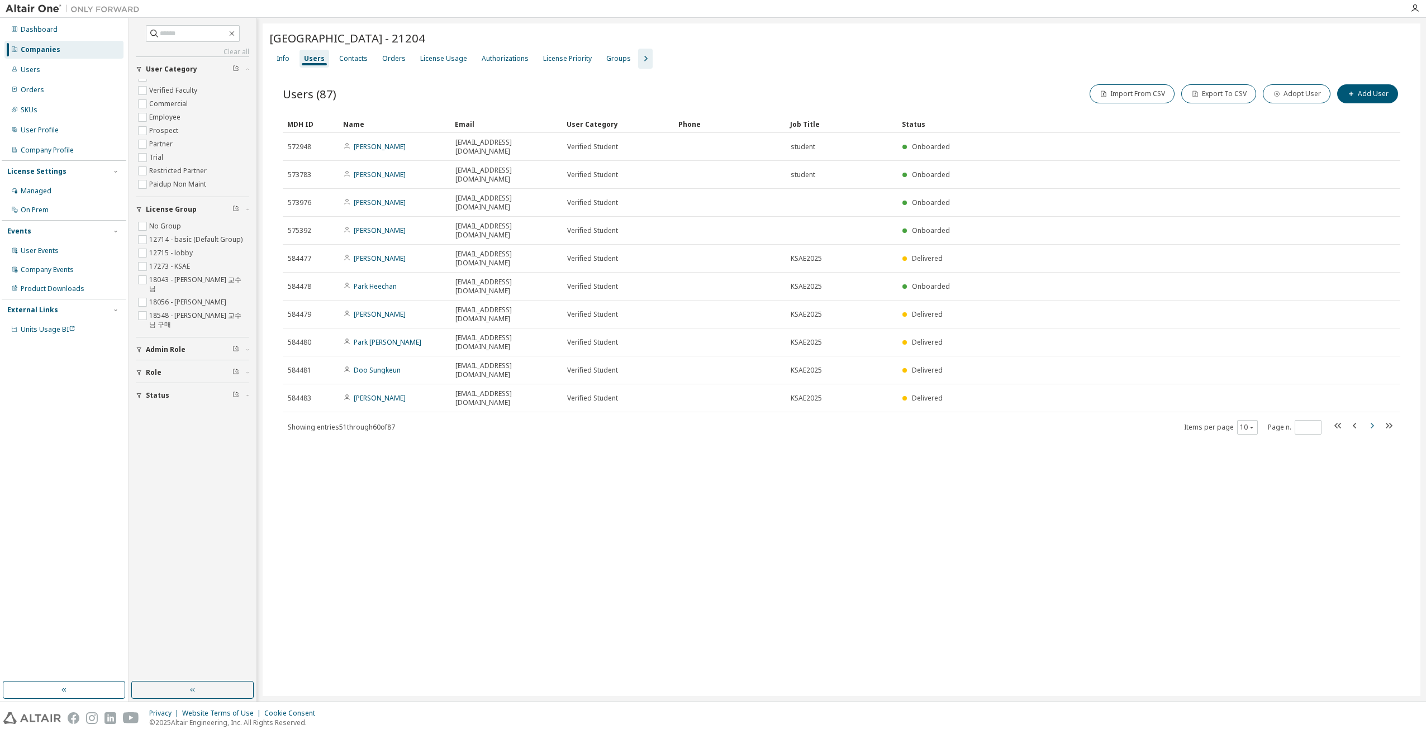
click at [1373, 419] on icon "button" at bounding box center [1372, 425] width 13 height 13
type input "*"
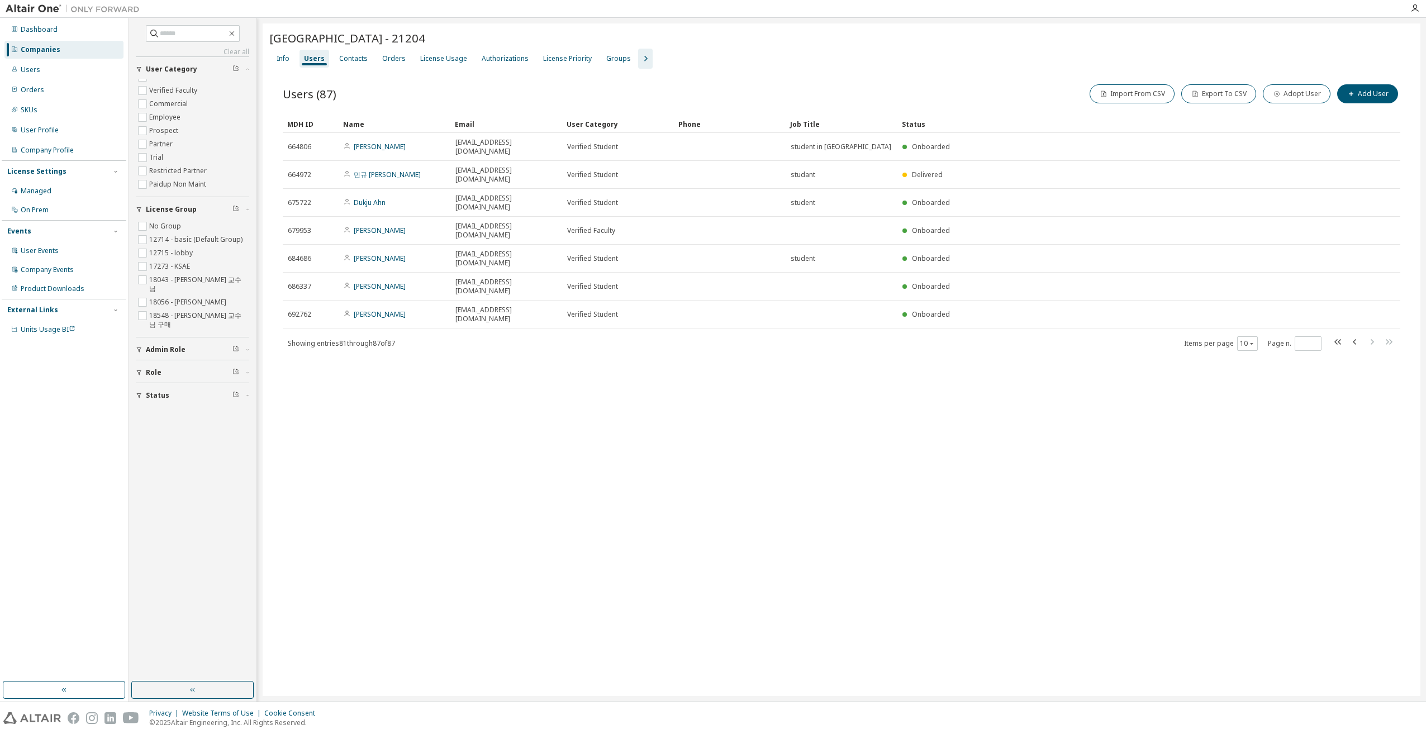
click at [1373, 340] on div "Incheon National University - 21204 Clear Load Save Save As Field Operator Valu…" at bounding box center [842, 359] width 1158 height 673
